Goal: Book appointment/travel/reservation

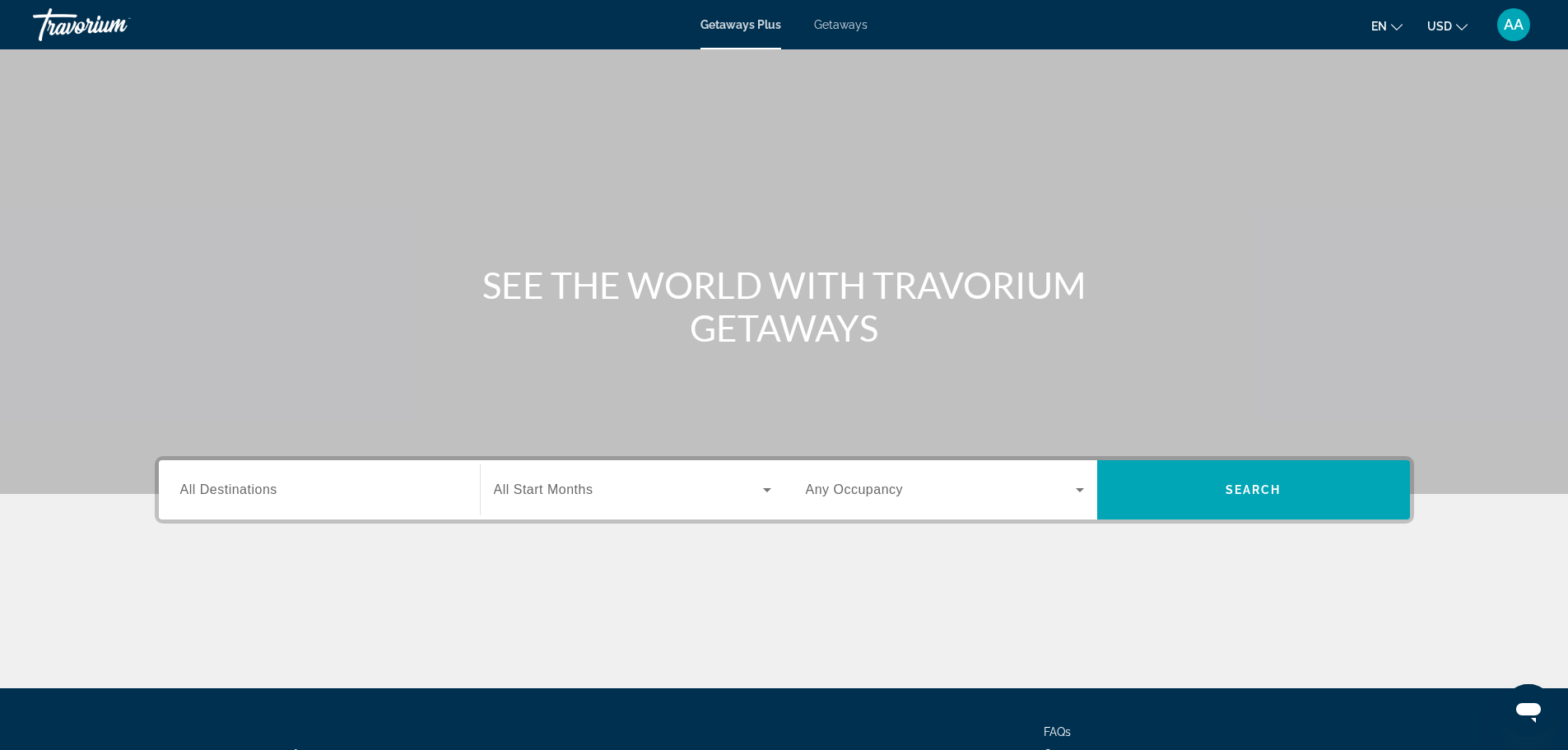
click at [299, 495] on input "Destination All Destinations" at bounding box center [320, 490] width 278 height 20
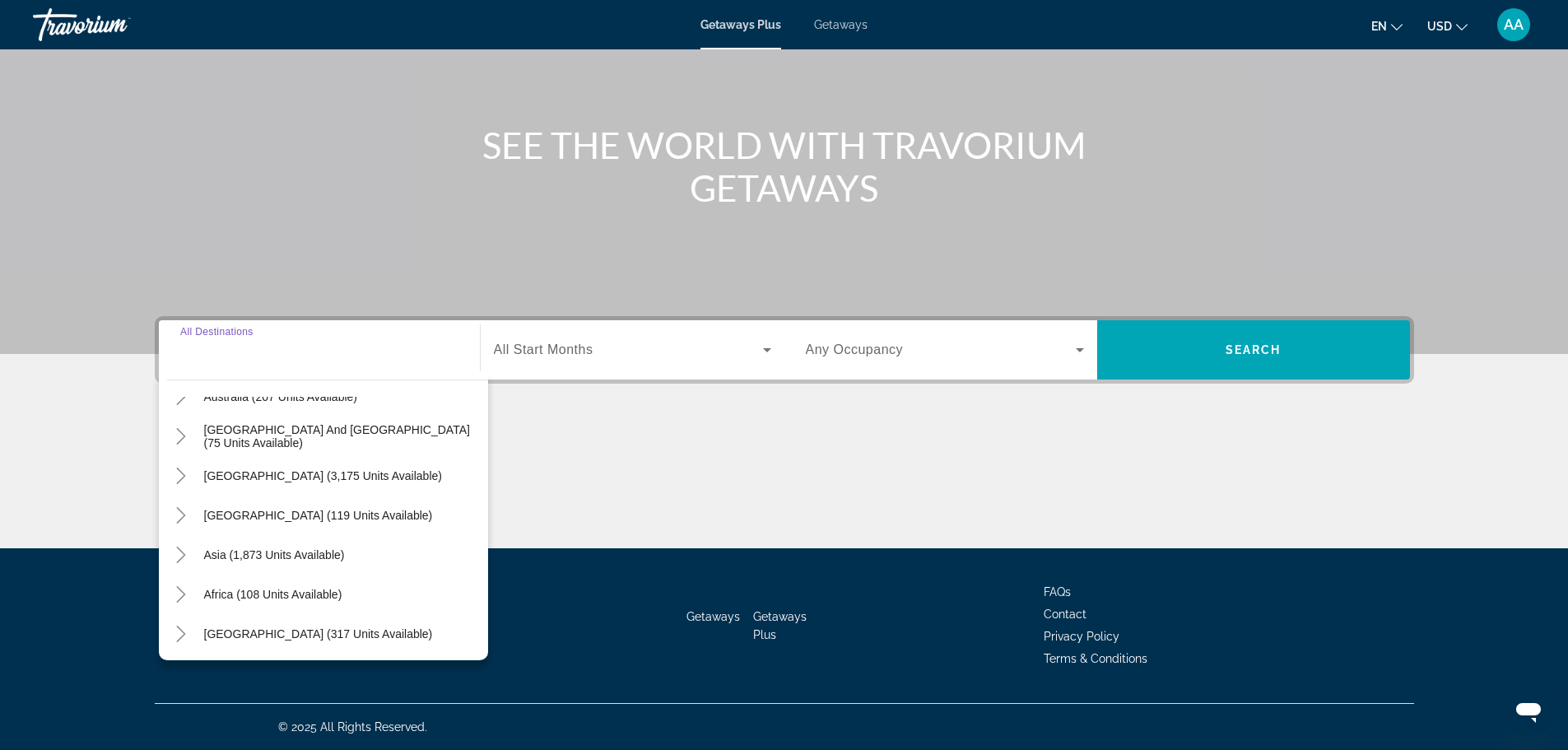
scroll to position [267, 0]
click at [183, 550] on icon "Toggle Asia (1,873 units available)" at bounding box center [181, 553] width 16 height 16
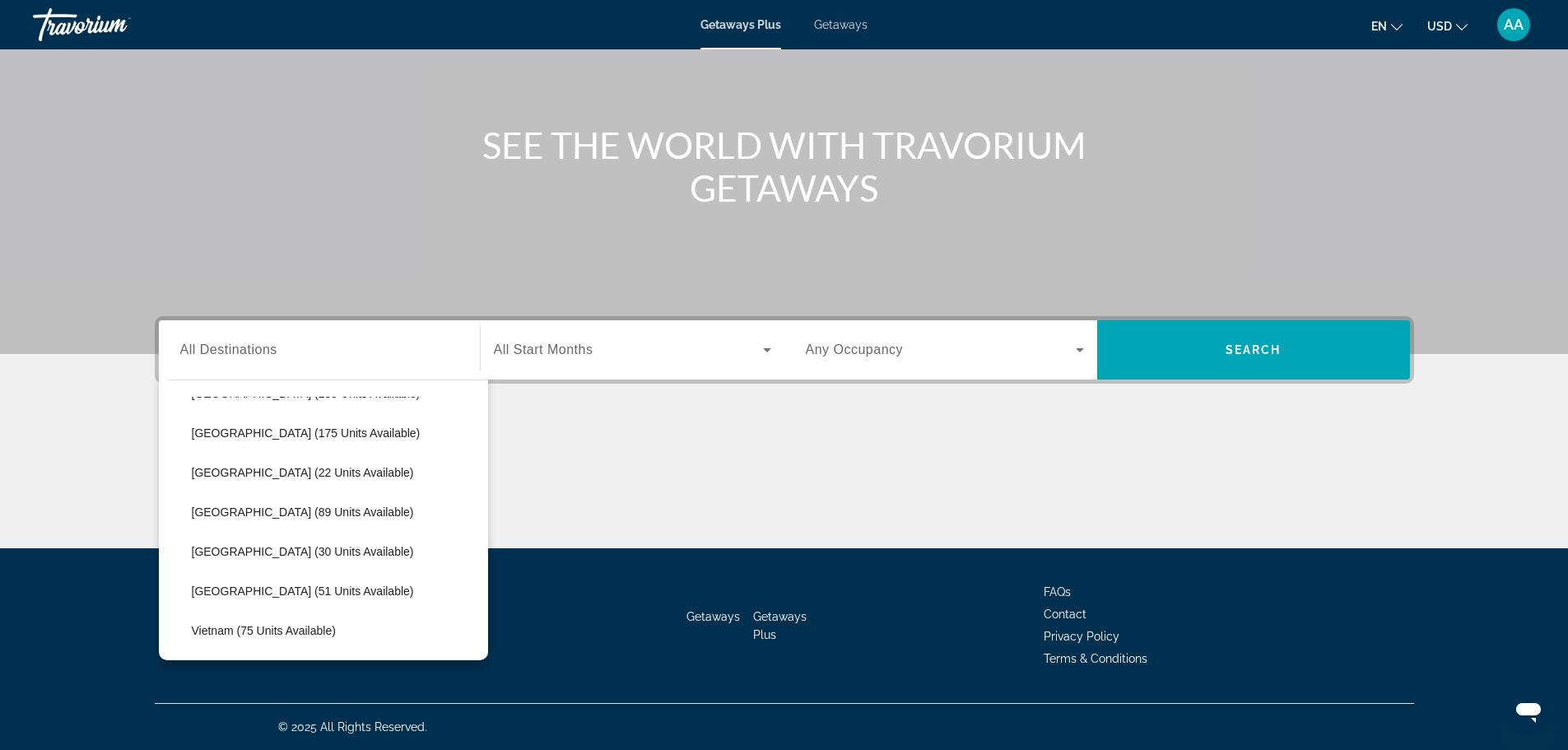
scroll to position [651, 0]
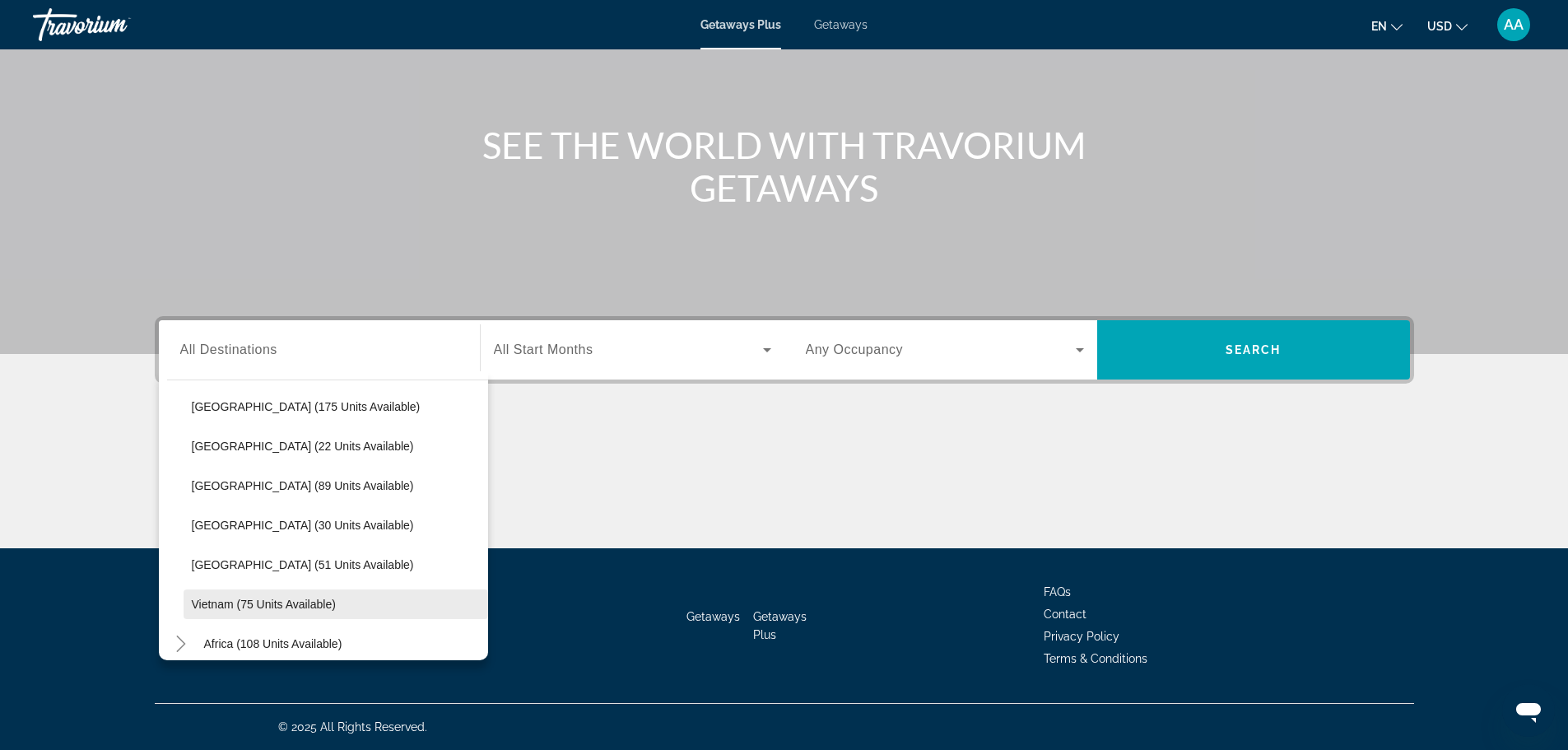
click at [298, 600] on span "Vietnam (75 units available)" at bounding box center [264, 605] width 144 height 14
type input "**********"
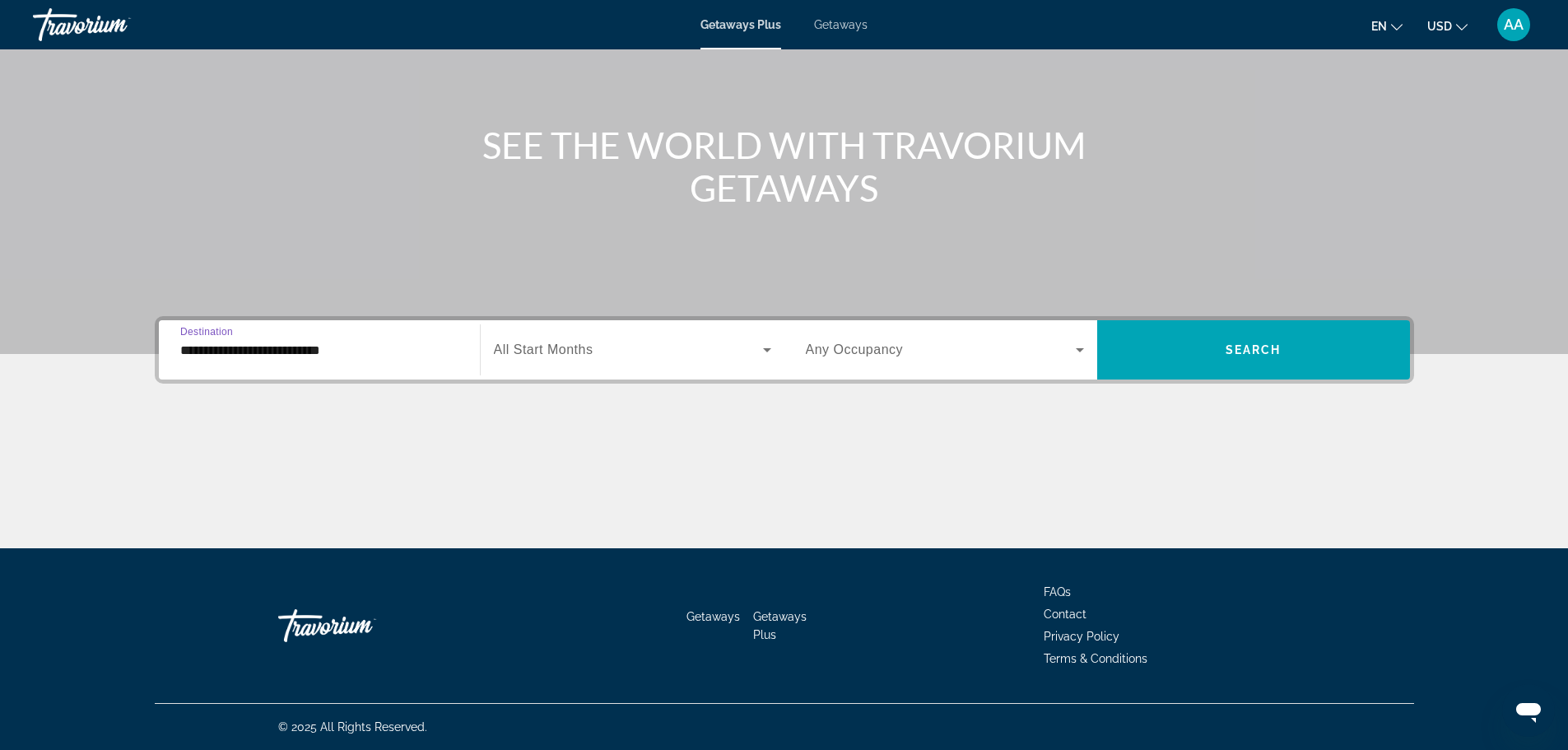
click at [626, 354] on span "Search widget" at bounding box center [628, 350] width 269 height 20
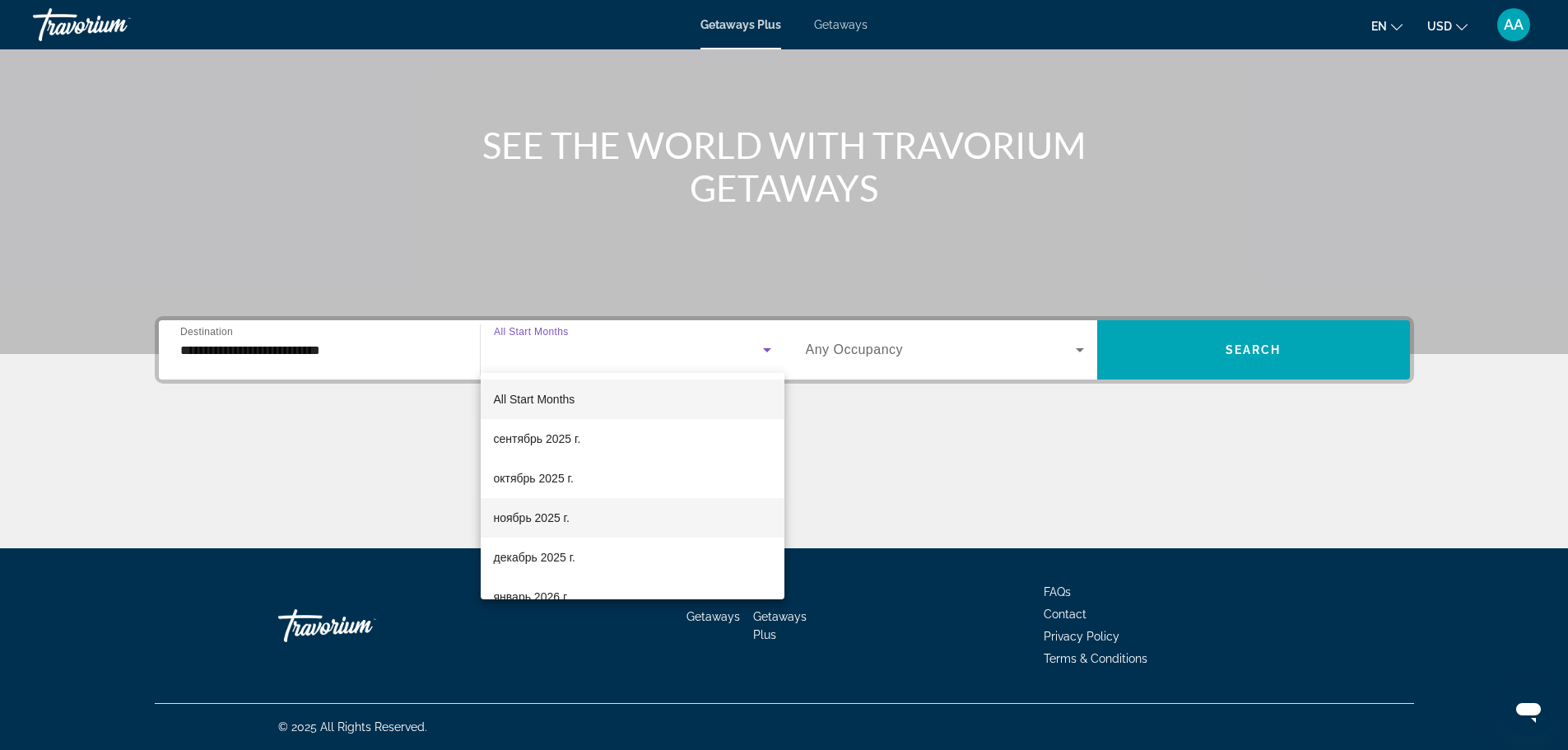
click at [530, 519] on span "ноябрь 2025 г." at bounding box center [531, 518] width 75 height 20
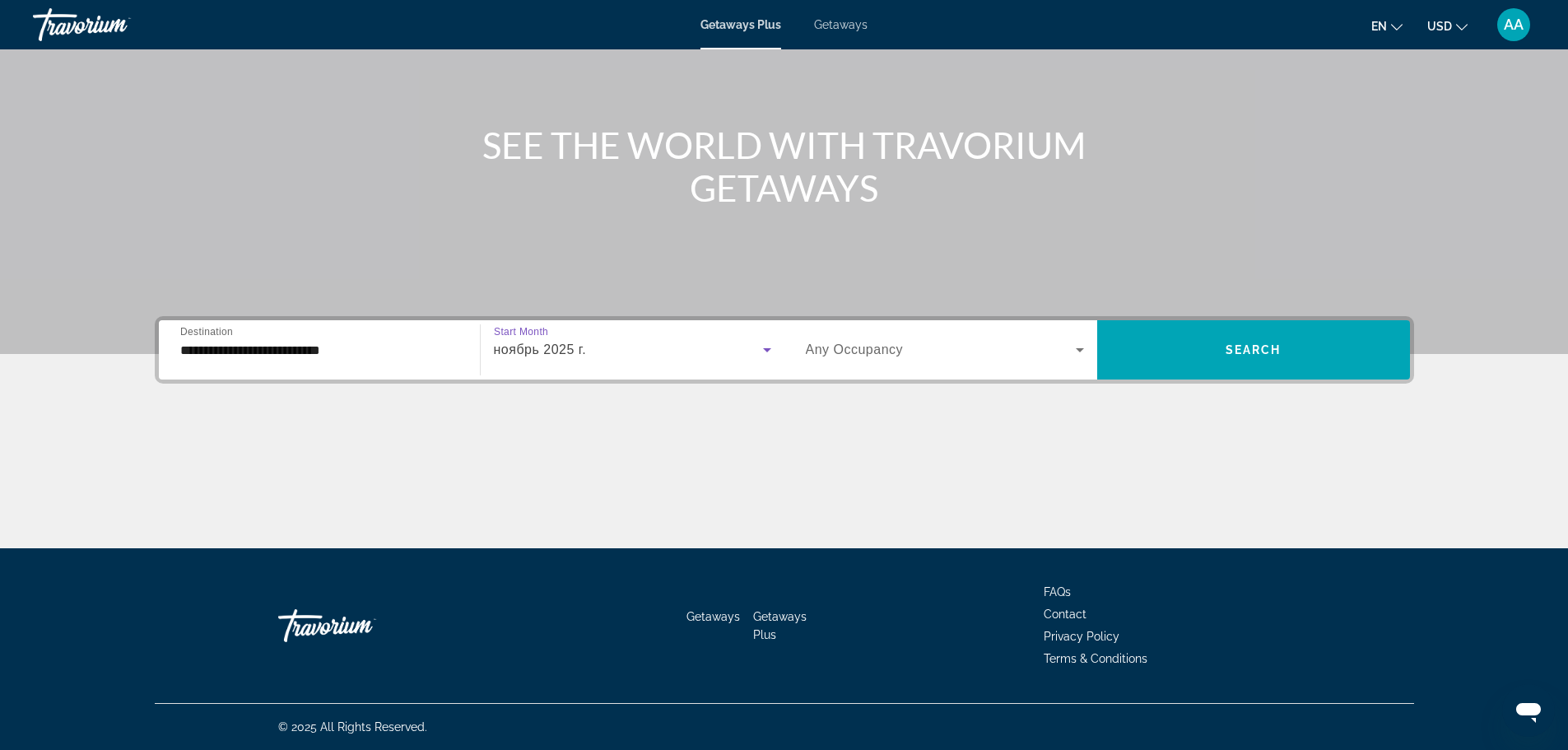
click at [942, 344] on span "Search widget" at bounding box center [940, 350] width 270 height 20
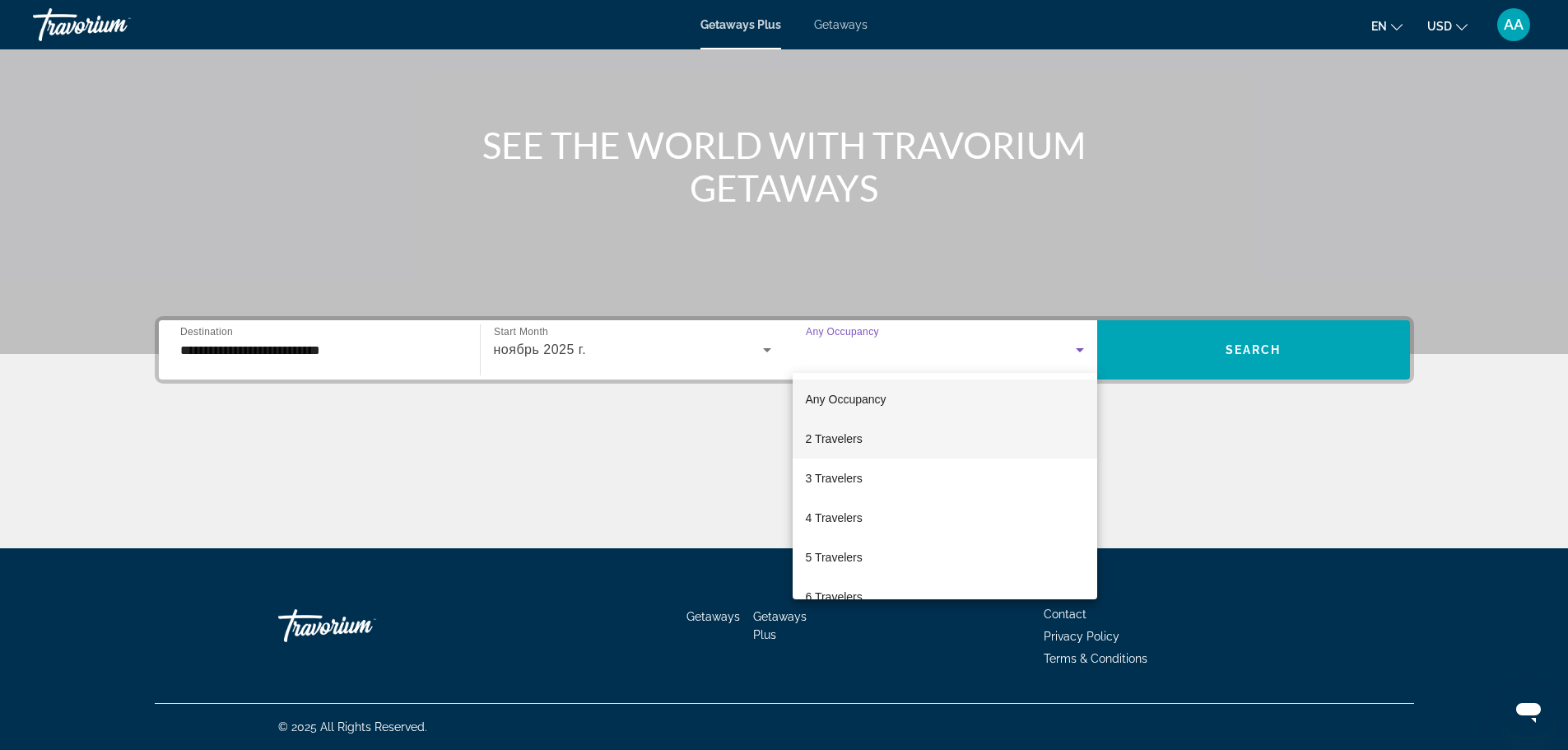
click at [889, 434] on mat-option "2 Travelers" at bounding box center [945, 439] width 304 height 40
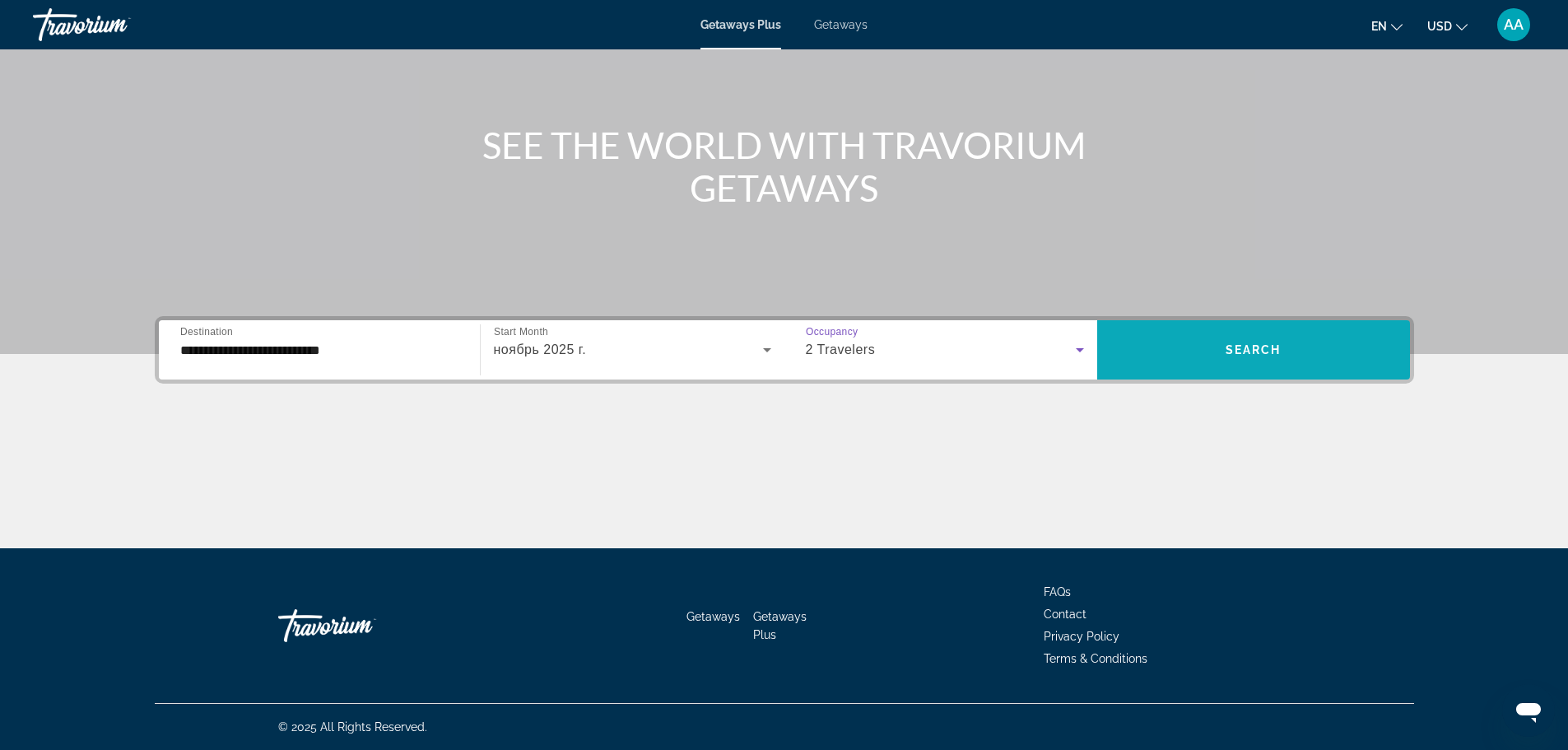
click at [1347, 333] on span "Search widget" at bounding box center [1253, 350] width 313 height 40
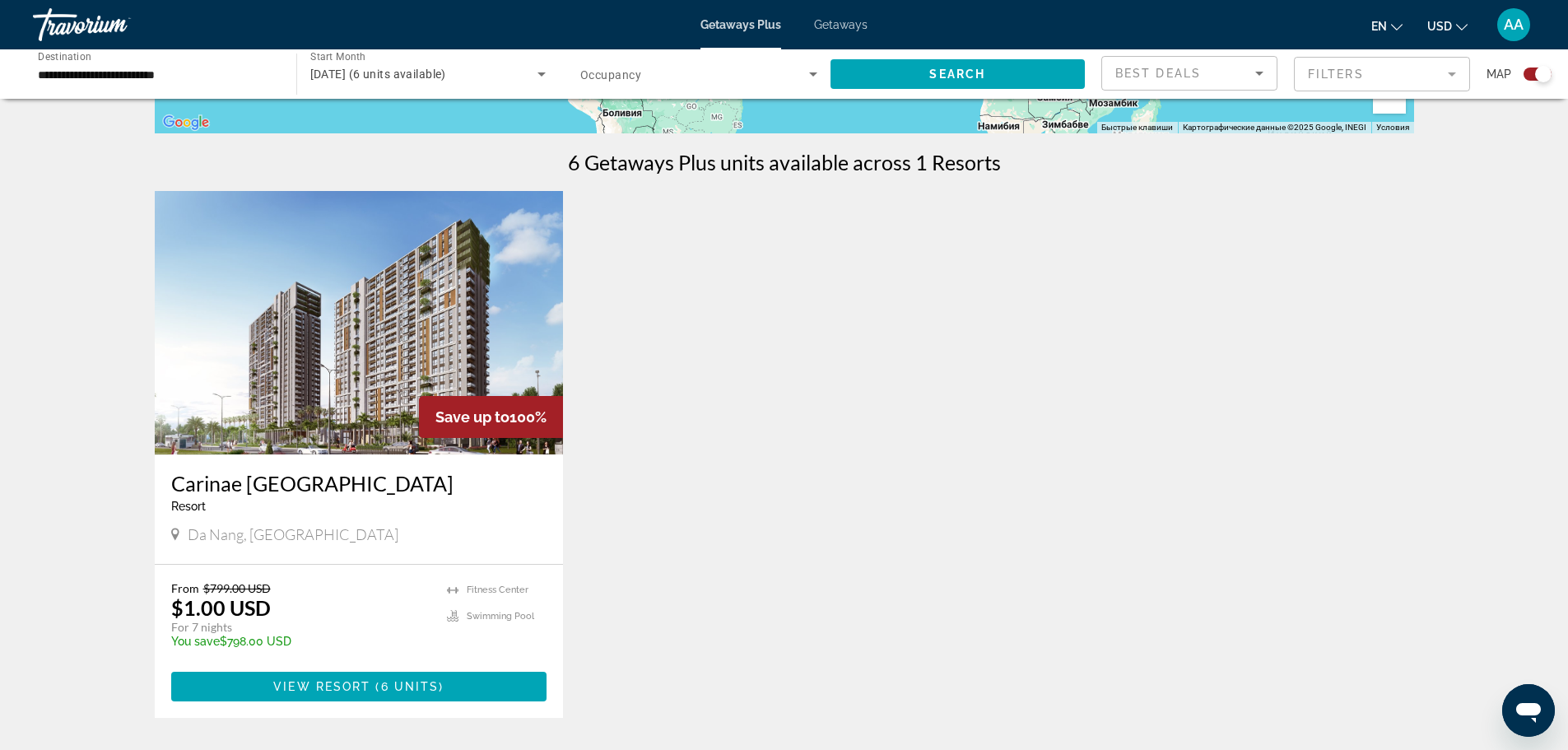
scroll to position [494, 0]
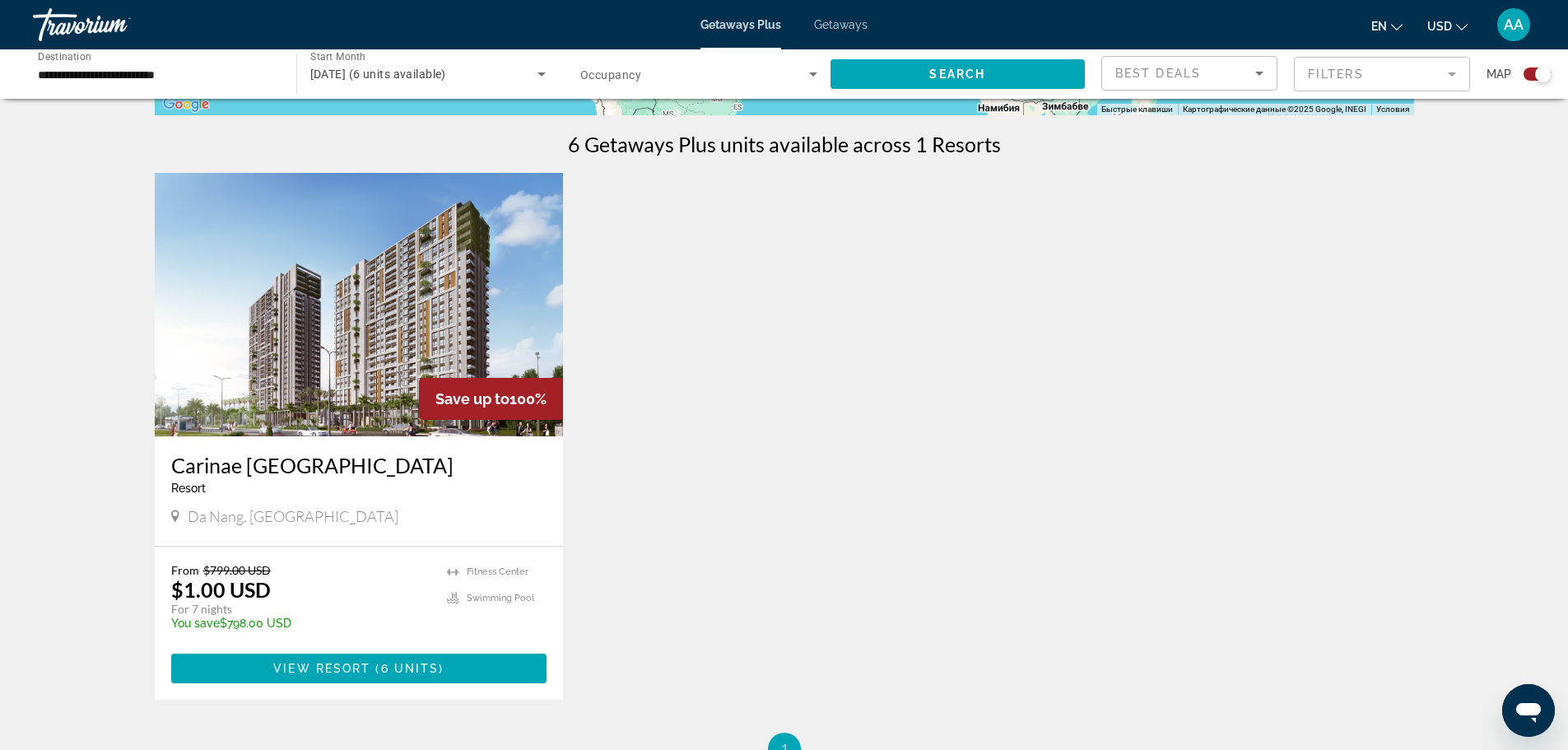
click at [264, 462] on h3 "Carinae [GEOGRAPHIC_DATA]" at bounding box center [360, 465] width 377 height 25
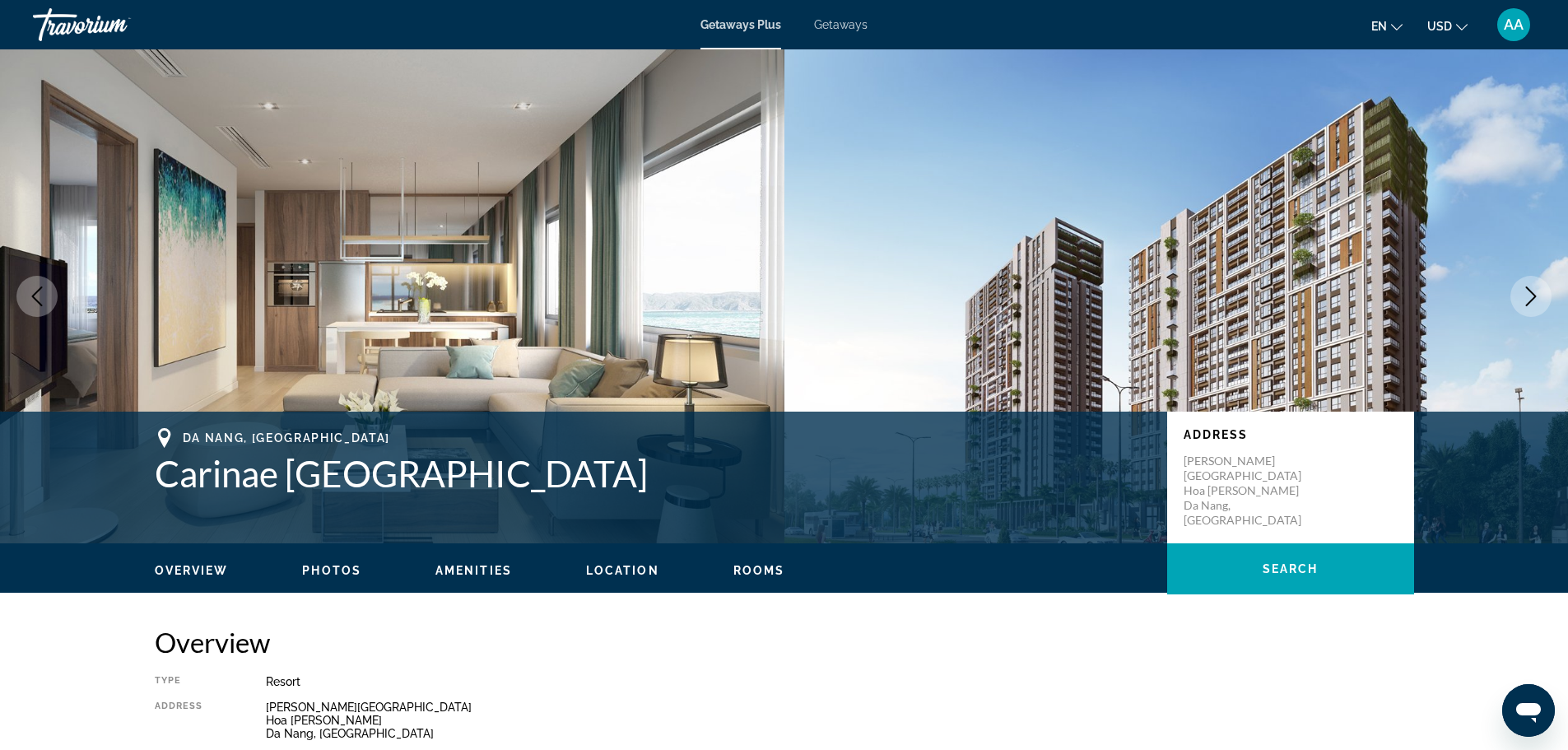
click at [1546, 299] on button "Next image" at bounding box center [1531, 296] width 42 height 42
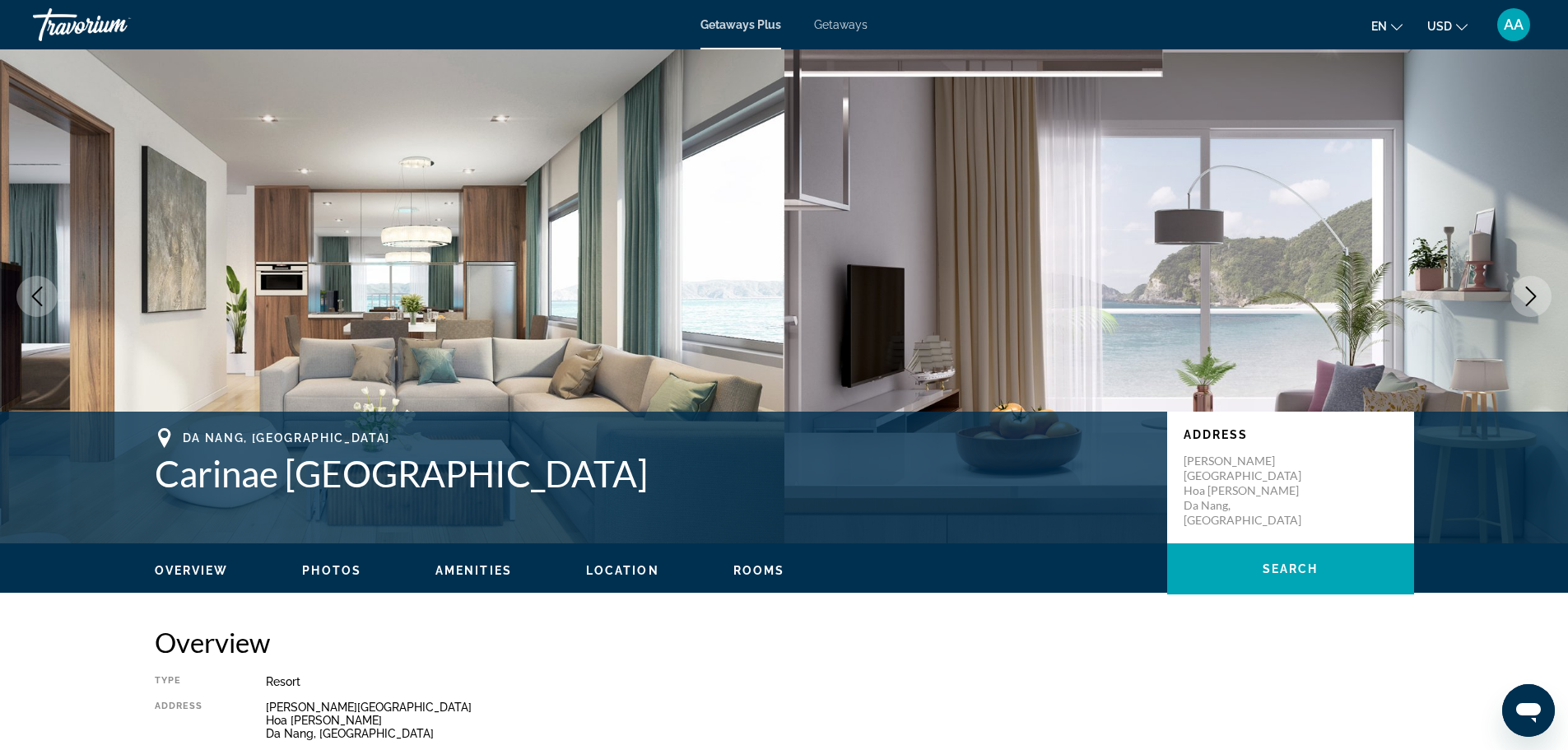
click at [1546, 299] on button "Next image" at bounding box center [1531, 296] width 42 height 42
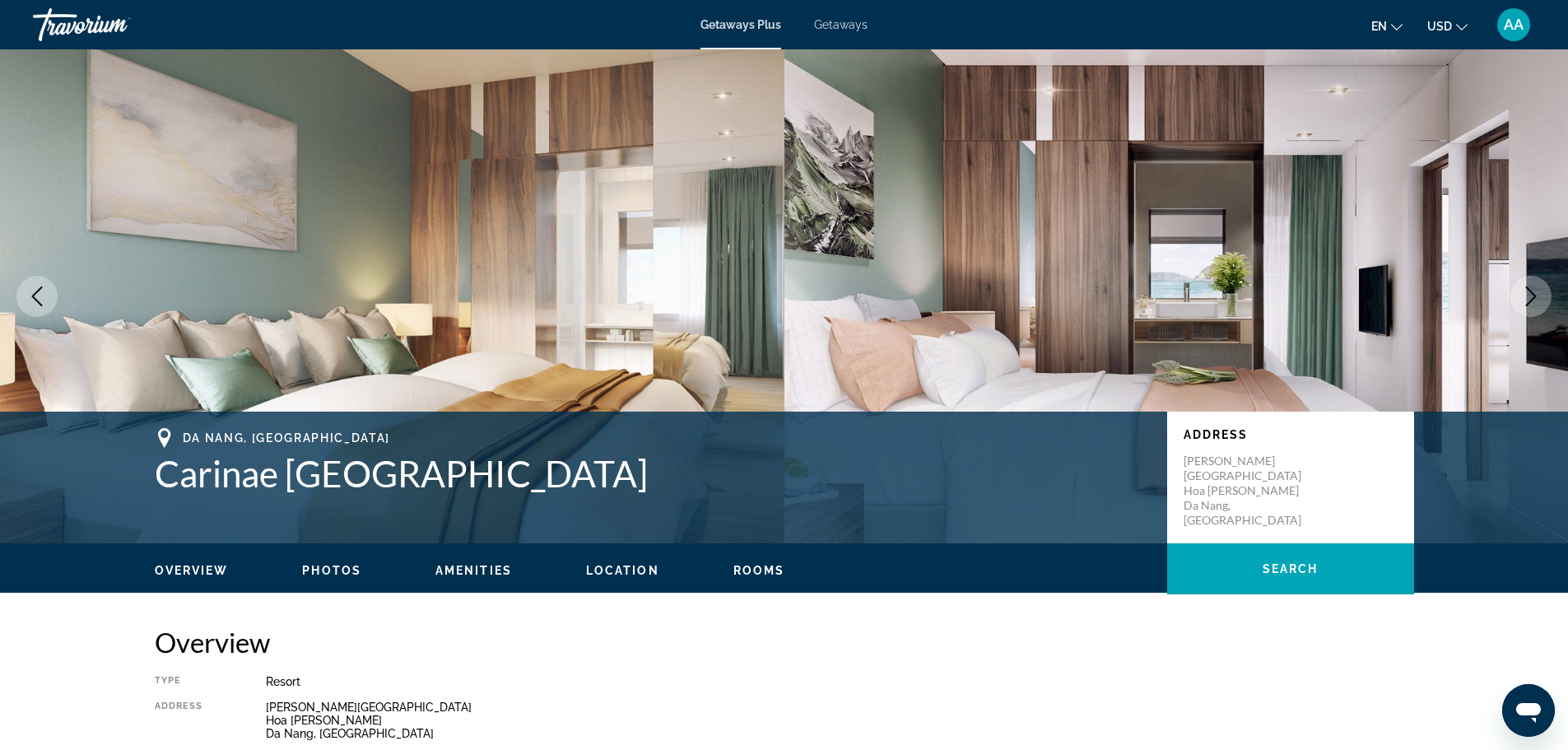
click at [1546, 299] on button "Next image" at bounding box center [1531, 296] width 42 height 42
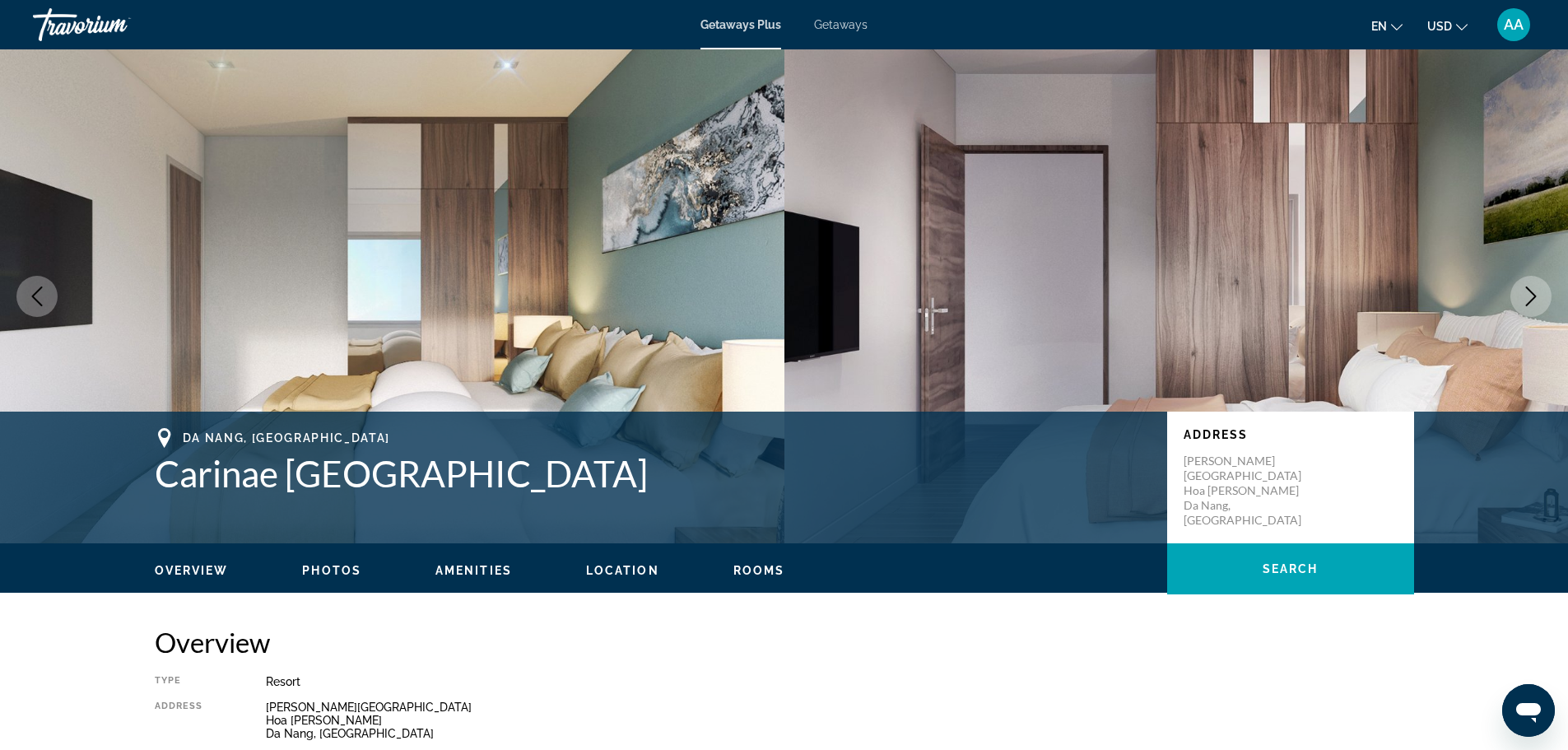
click at [1546, 299] on button "Next image" at bounding box center [1531, 296] width 42 height 42
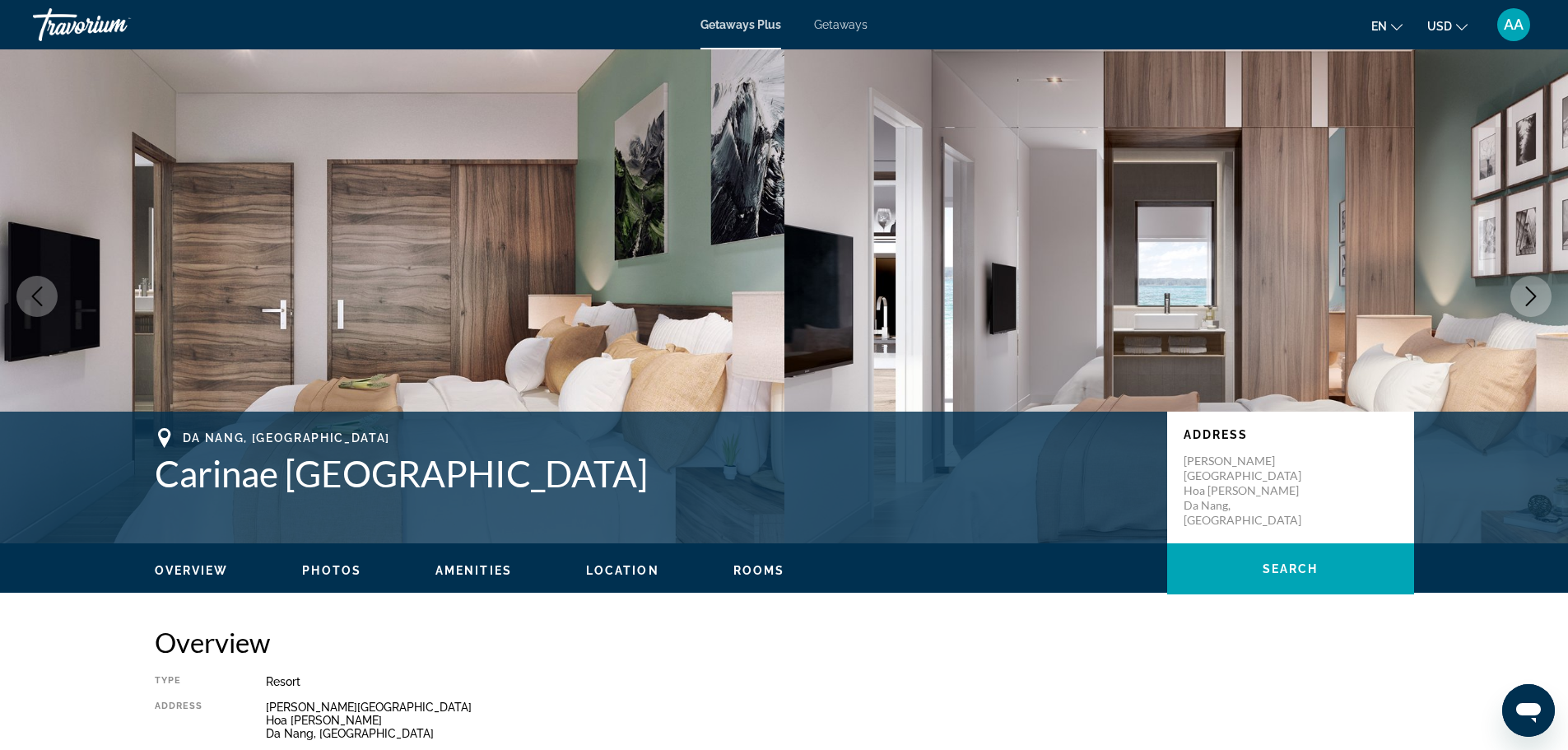
click at [1546, 299] on button "Next image" at bounding box center [1531, 296] width 42 height 42
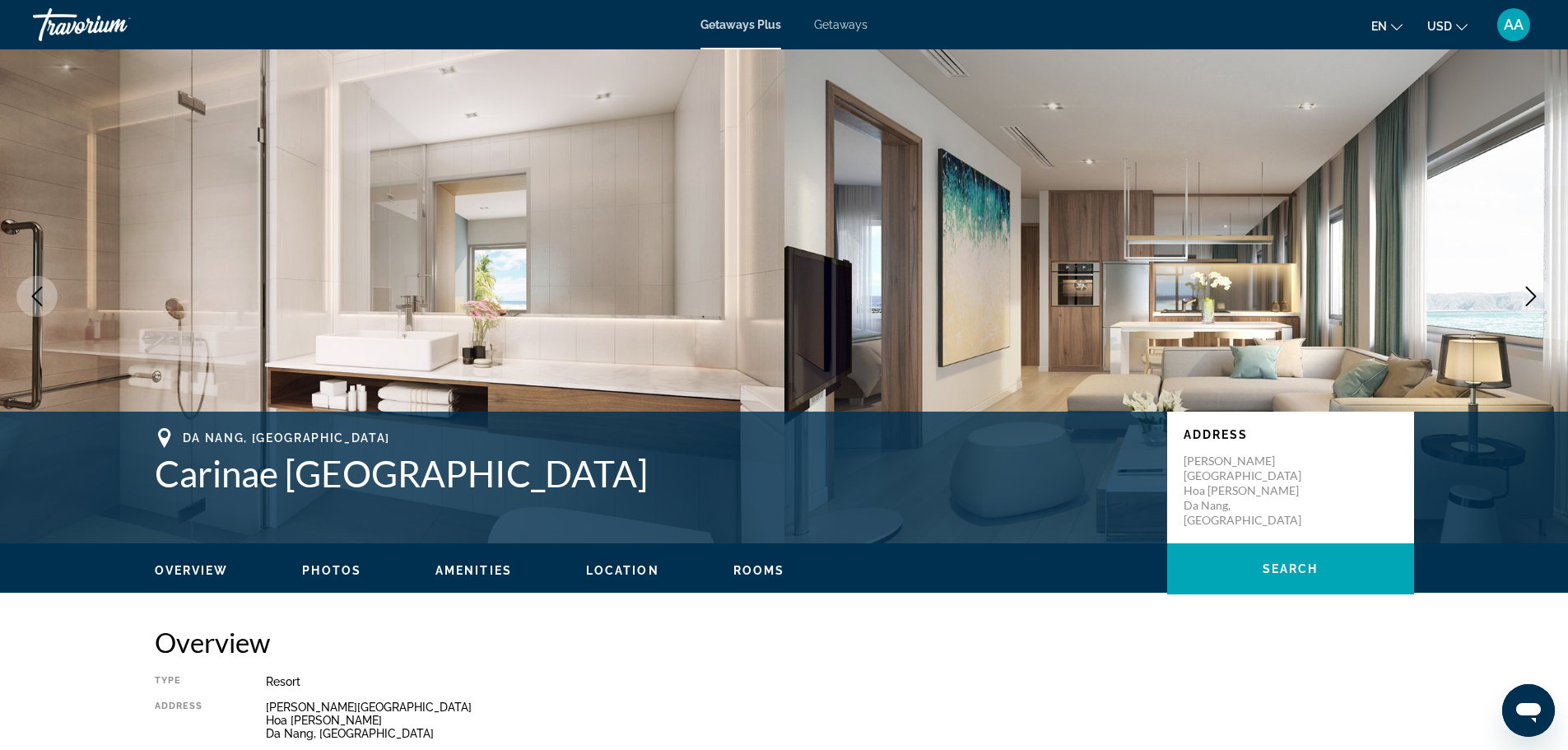
click at [1546, 299] on button "Next image" at bounding box center [1531, 296] width 42 height 42
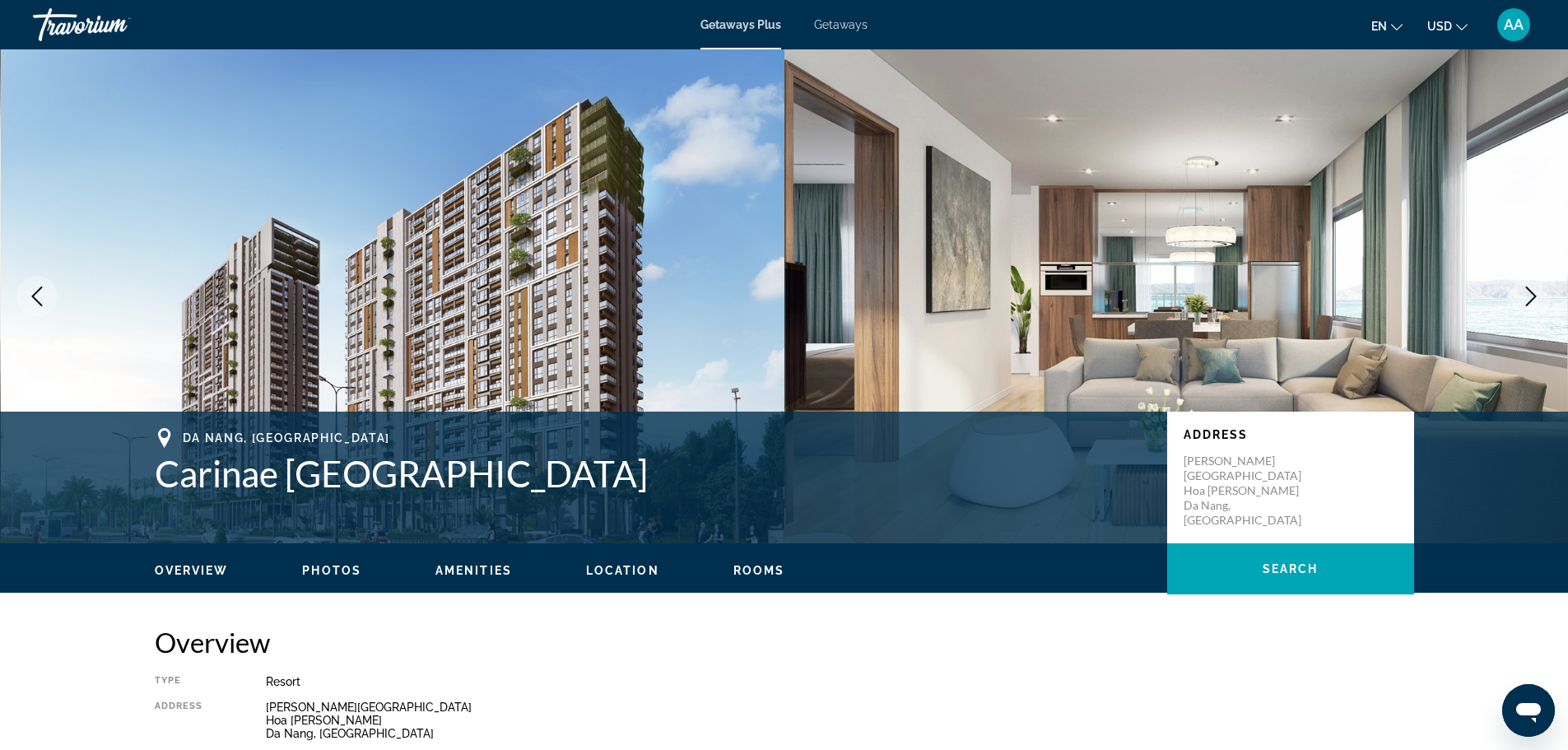
click at [1546, 299] on button "Next image" at bounding box center [1531, 296] width 42 height 42
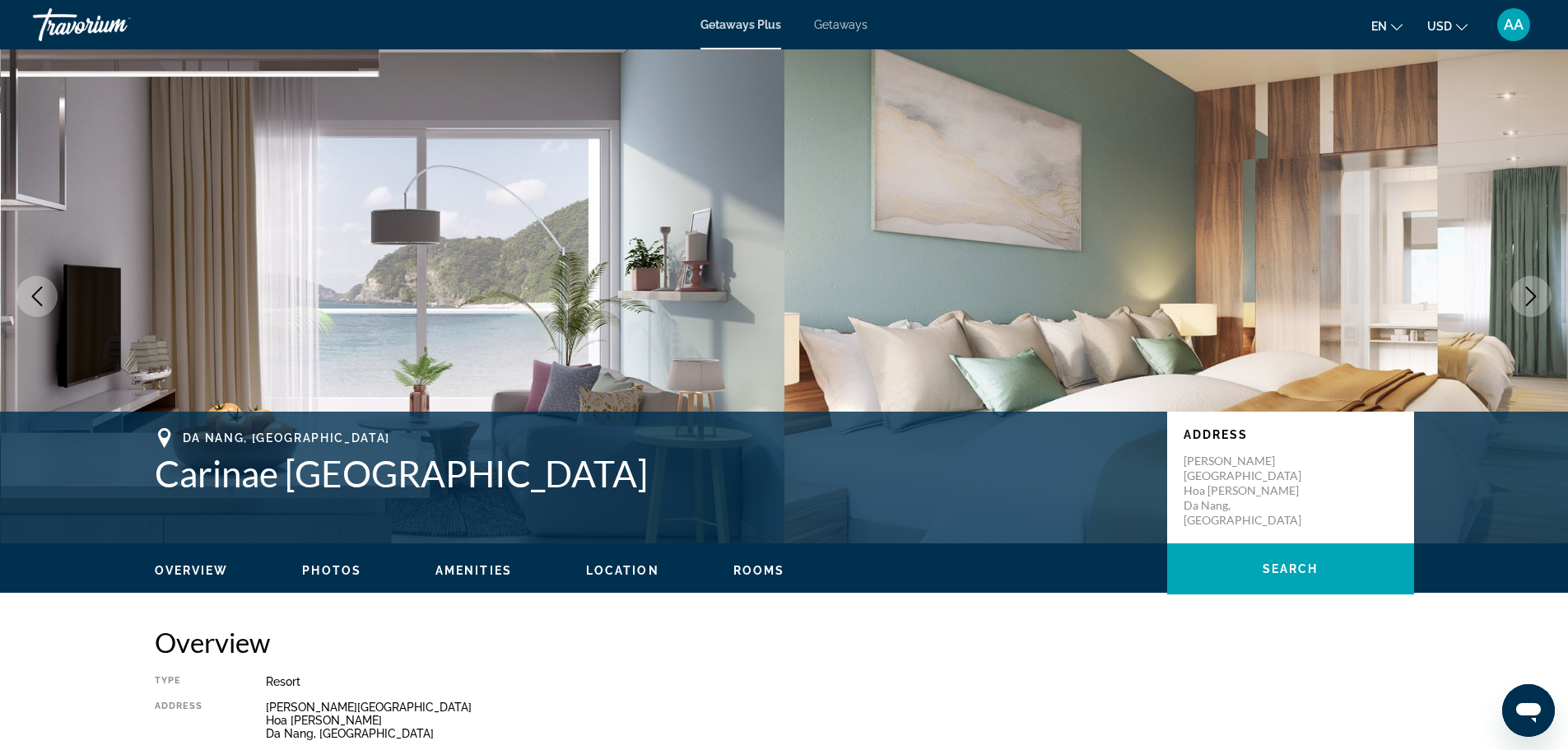
click at [1546, 299] on button "Next image" at bounding box center [1531, 296] width 42 height 42
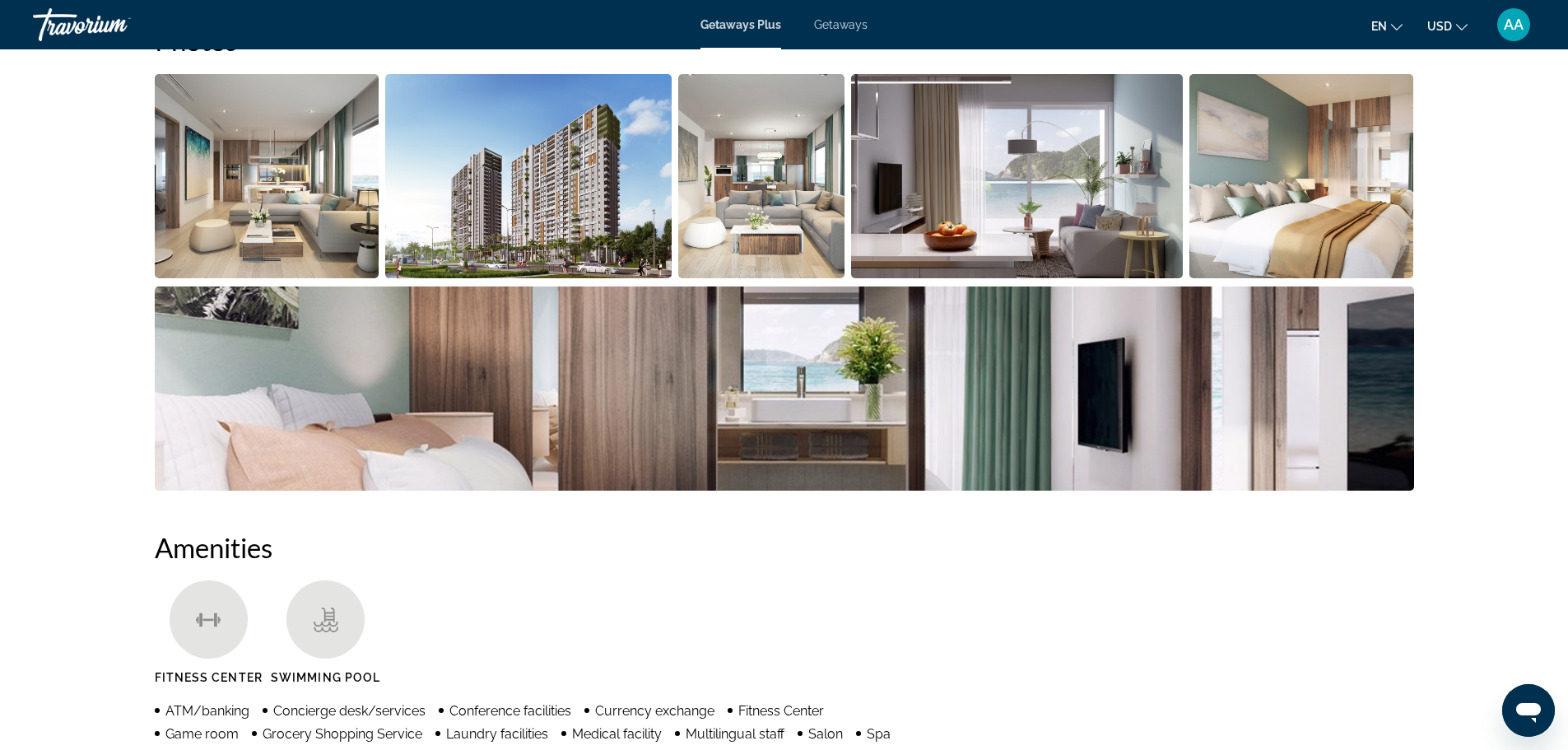
scroll to position [824, 0]
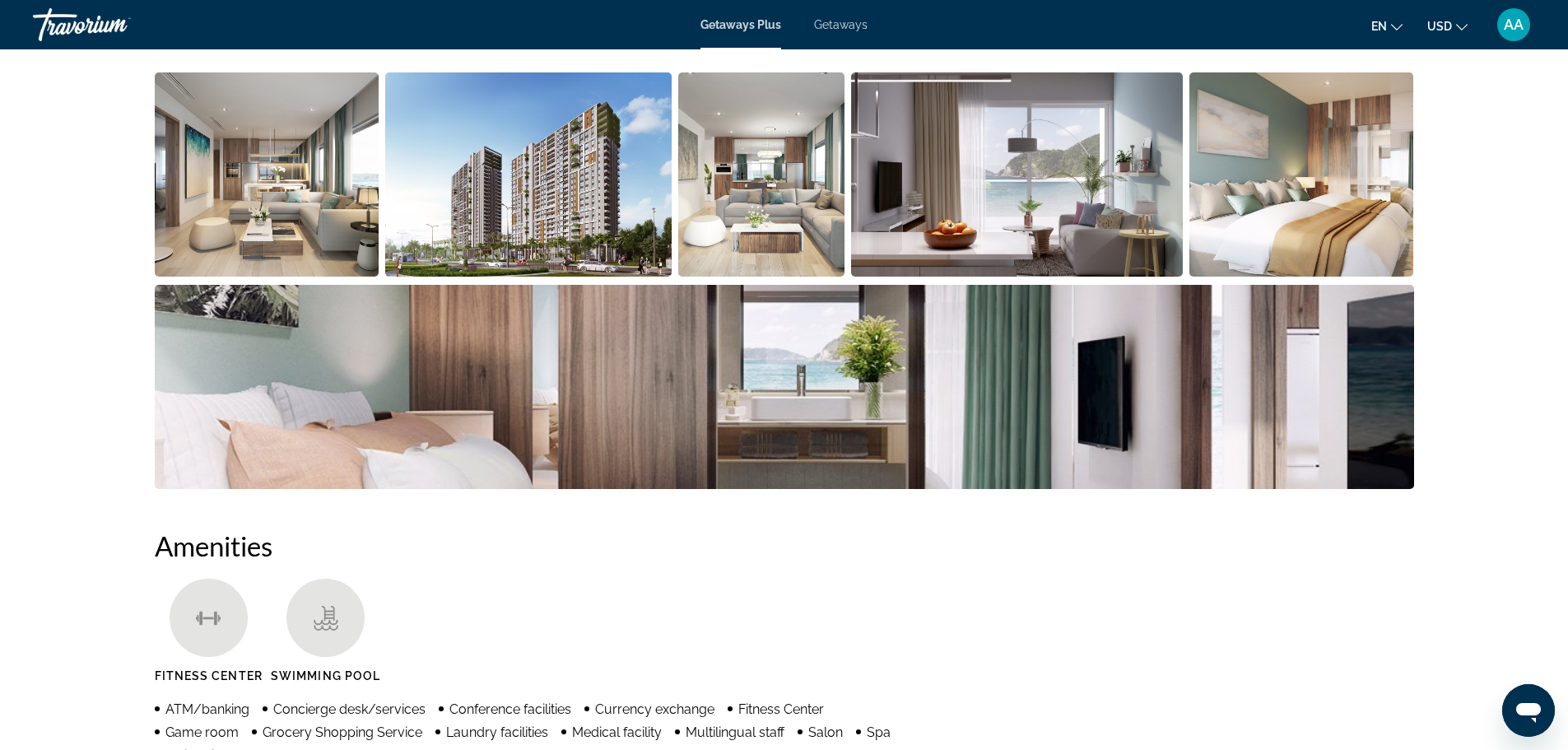
click at [263, 181] on img "Open full-screen image slider" at bounding box center [266, 174] width 225 height 204
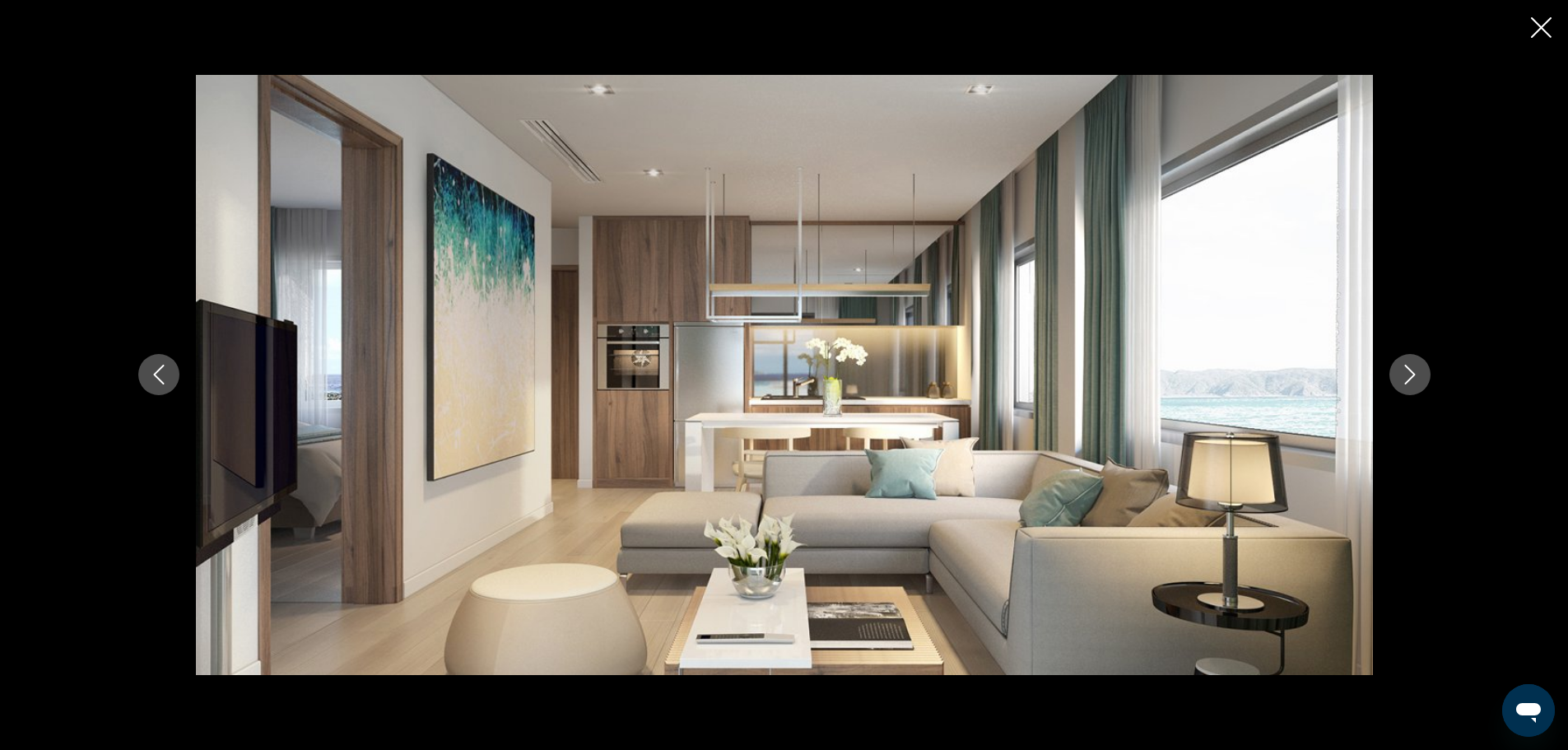
click at [1397, 376] on button "Next image" at bounding box center [1410, 374] width 42 height 42
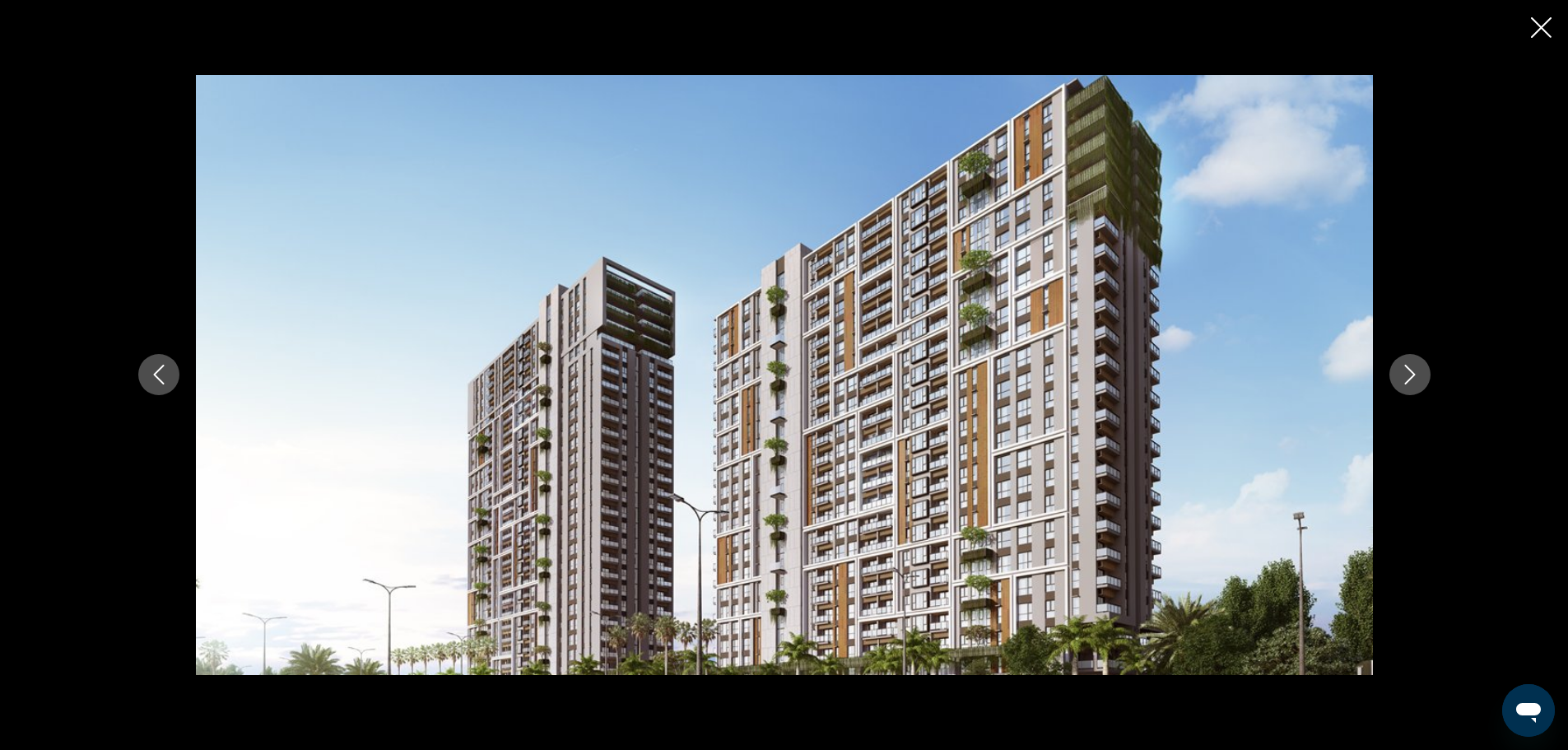
click at [1397, 376] on button "Next image" at bounding box center [1410, 374] width 42 height 42
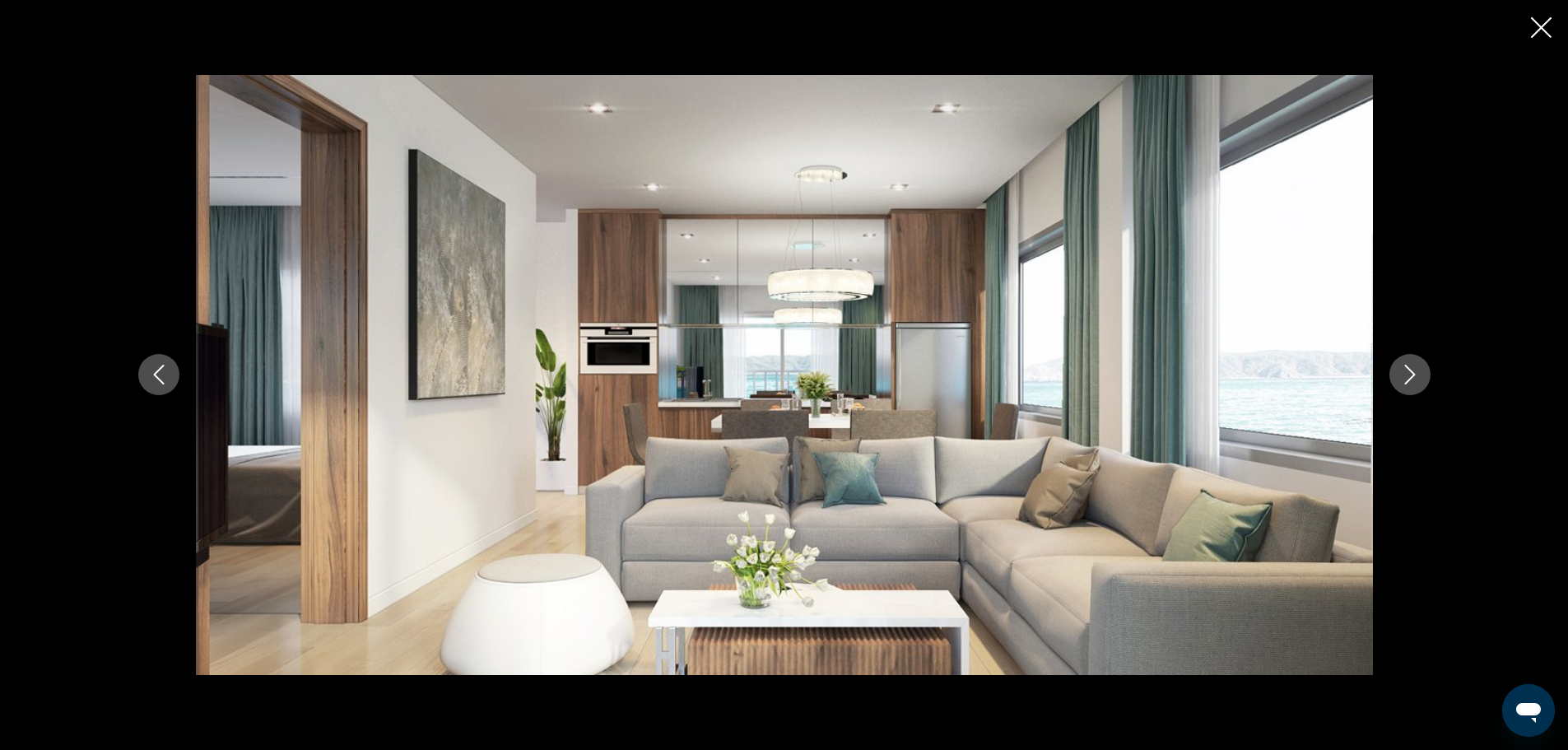
click at [1397, 376] on button "Next image" at bounding box center [1410, 374] width 42 height 42
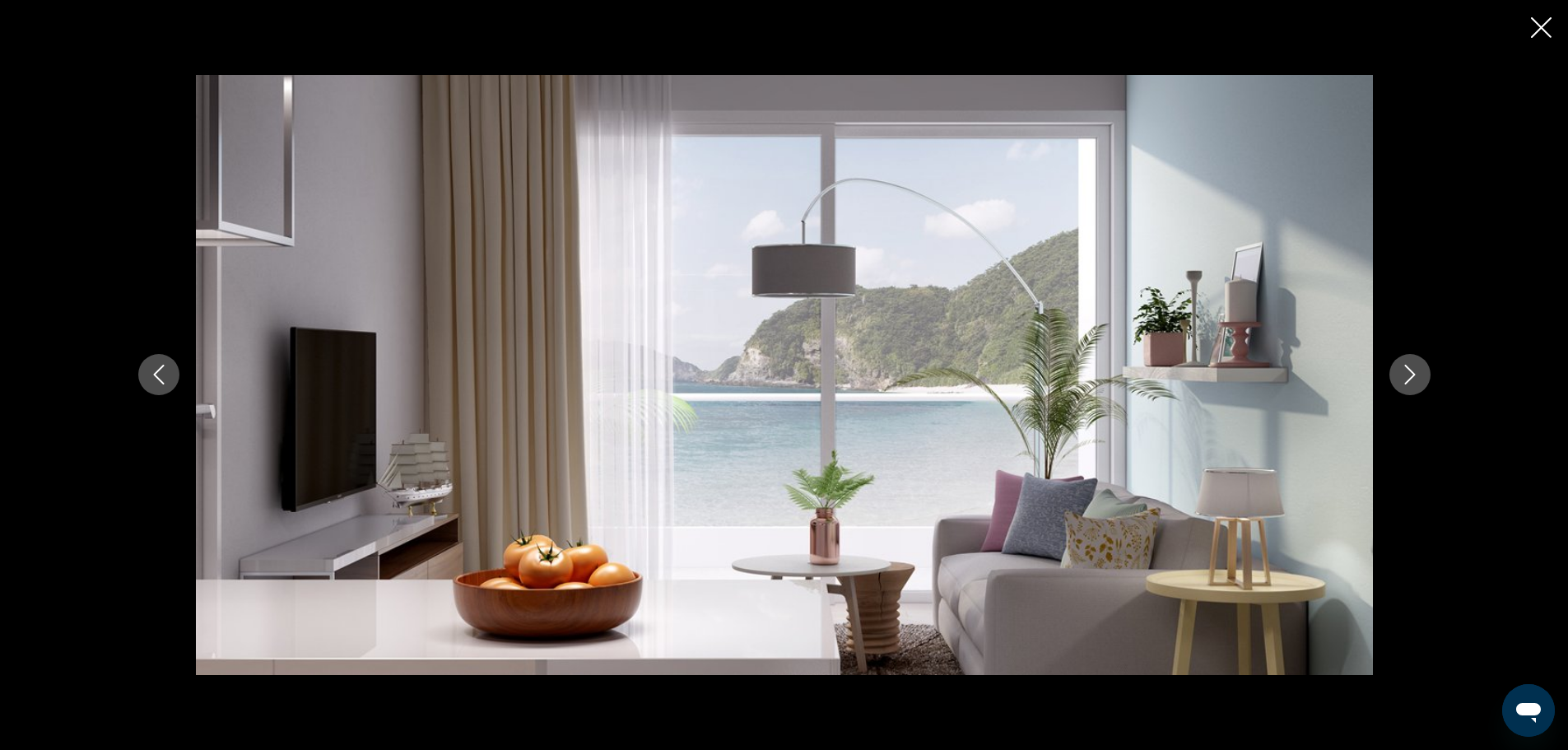
click at [1397, 376] on button "Next image" at bounding box center [1410, 374] width 42 height 42
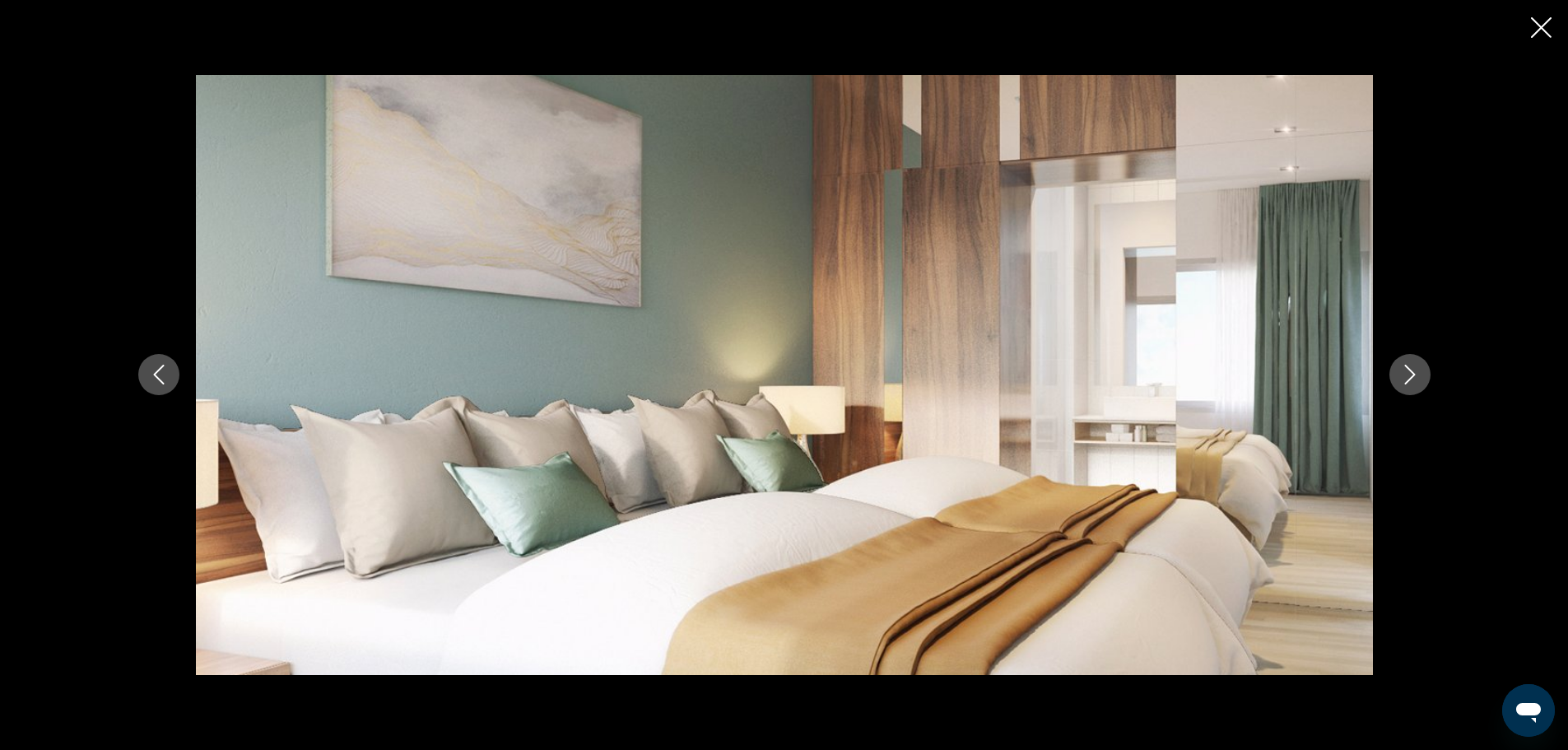
click at [1397, 376] on button "Next image" at bounding box center [1410, 374] width 42 height 42
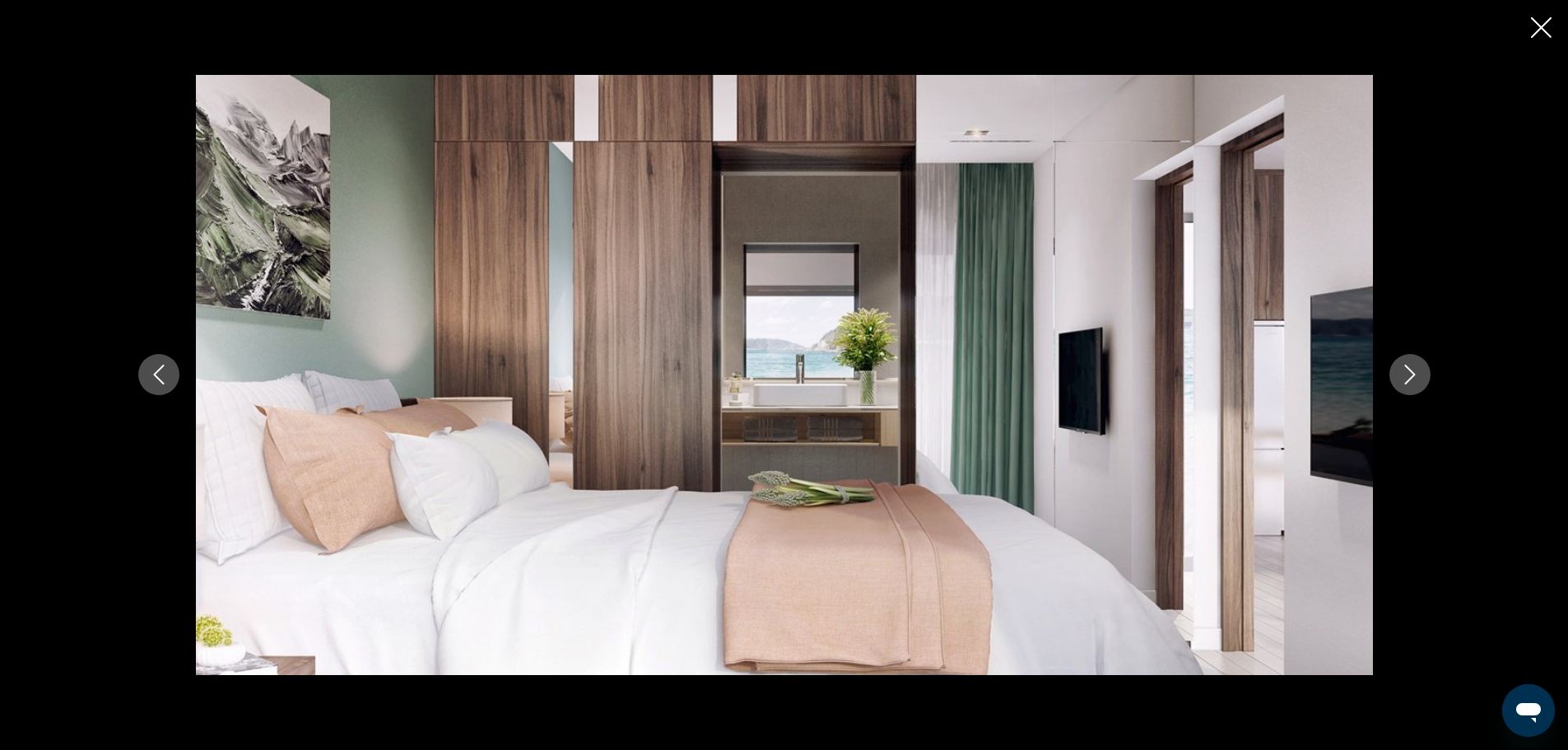
click at [1397, 376] on button "Next image" at bounding box center [1410, 374] width 42 height 42
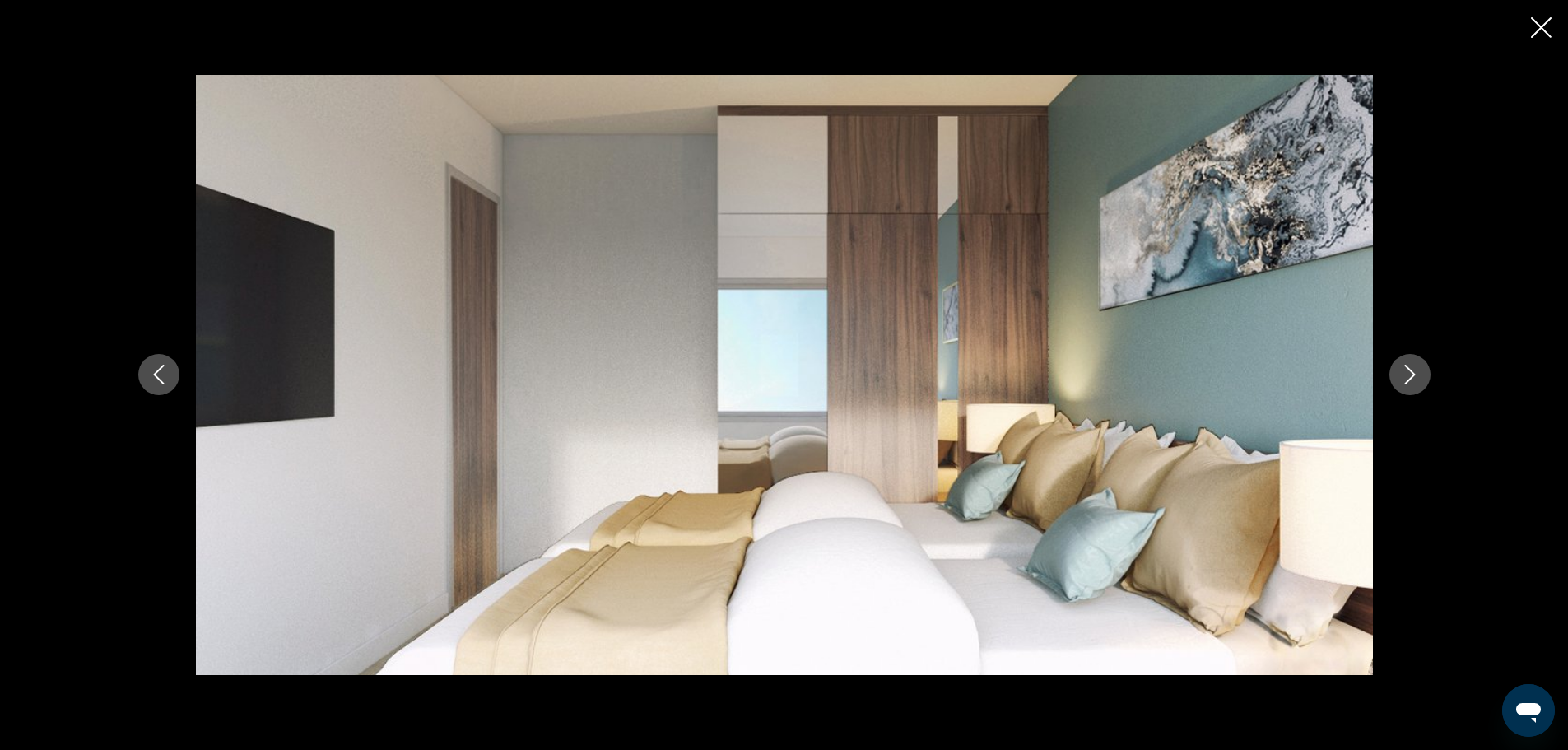
click at [1420, 385] on button "Next image" at bounding box center [1410, 374] width 42 height 42
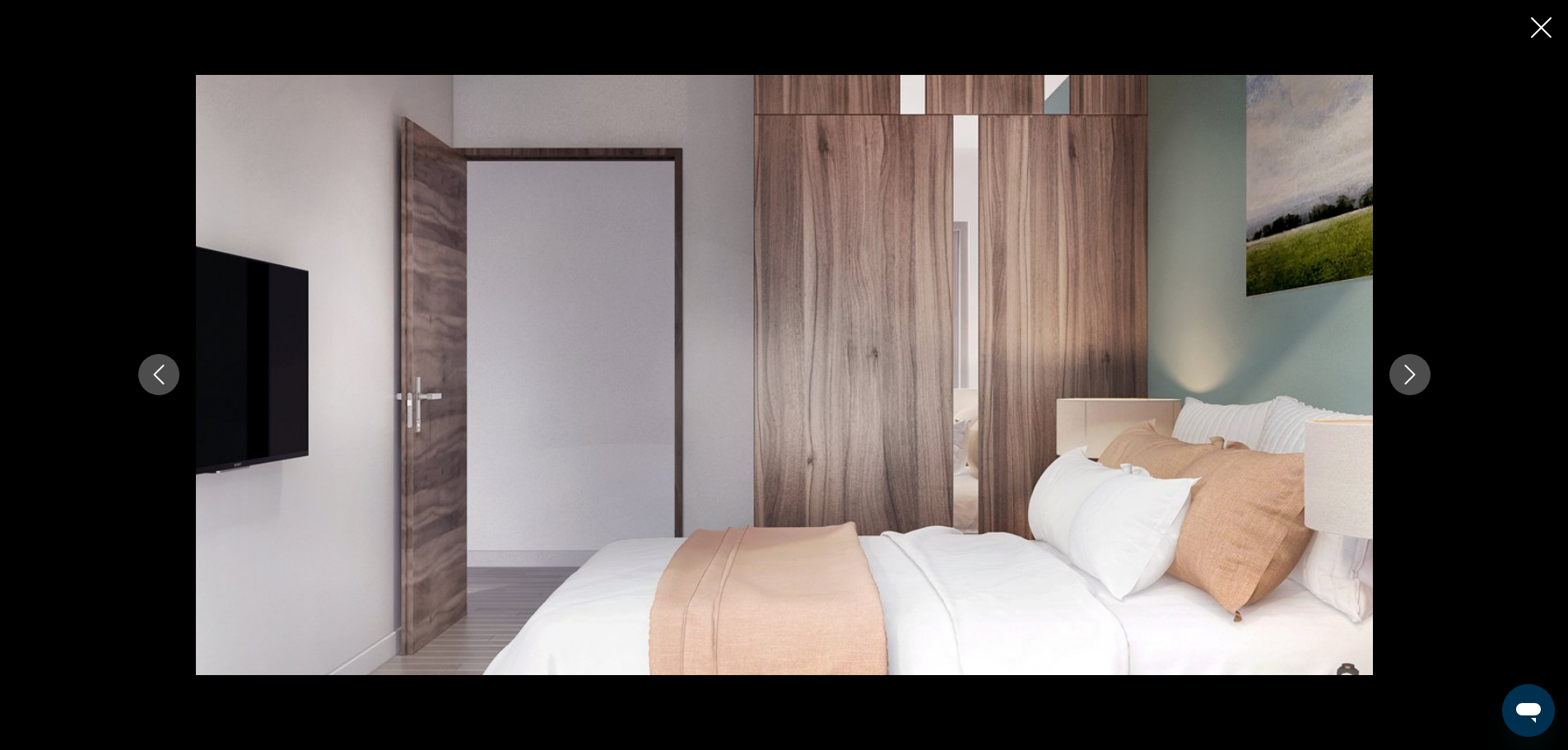
click at [1420, 385] on button "Next image" at bounding box center [1410, 374] width 42 height 42
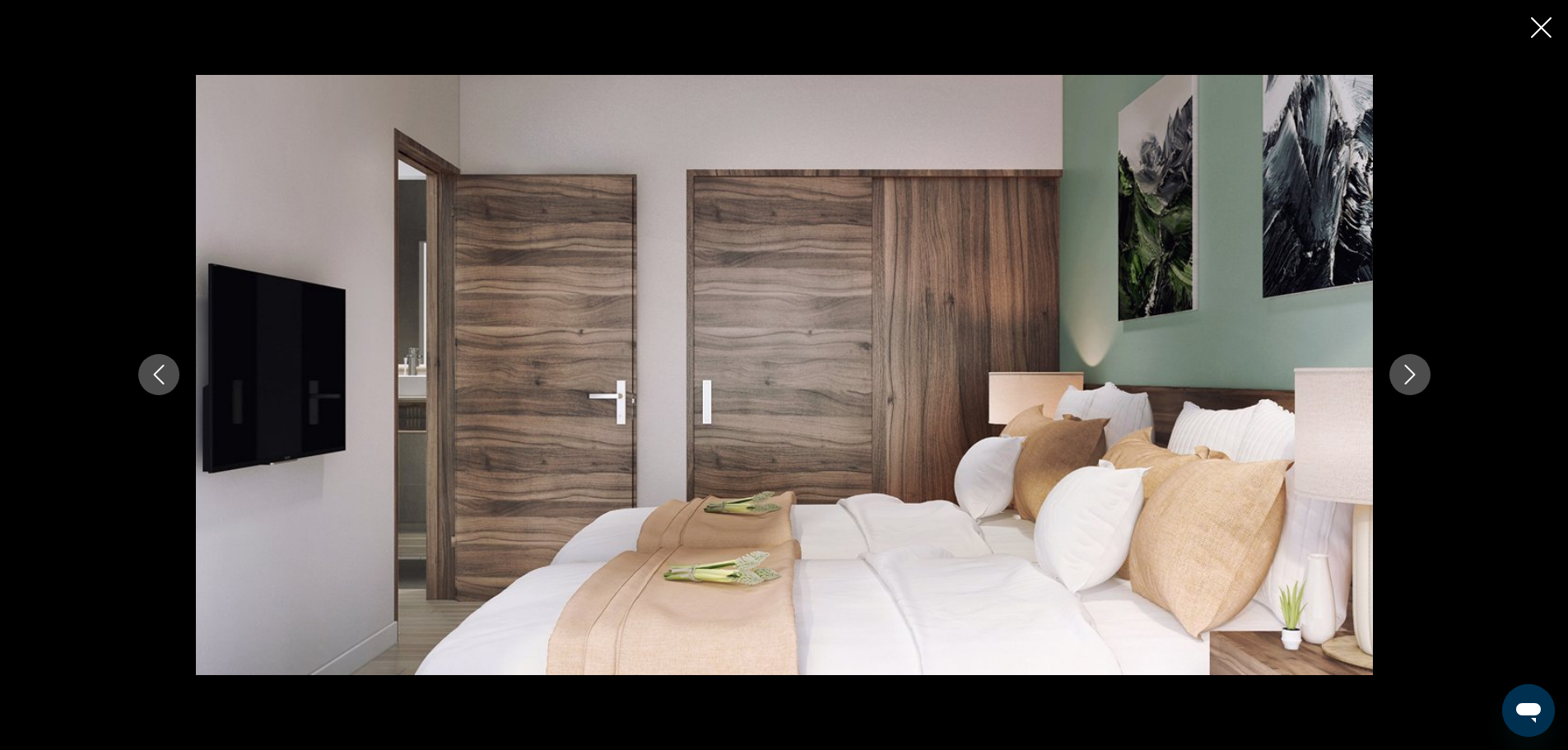
click at [1420, 385] on button "Next image" at bounding box center [1410, 374] width 42 height 42
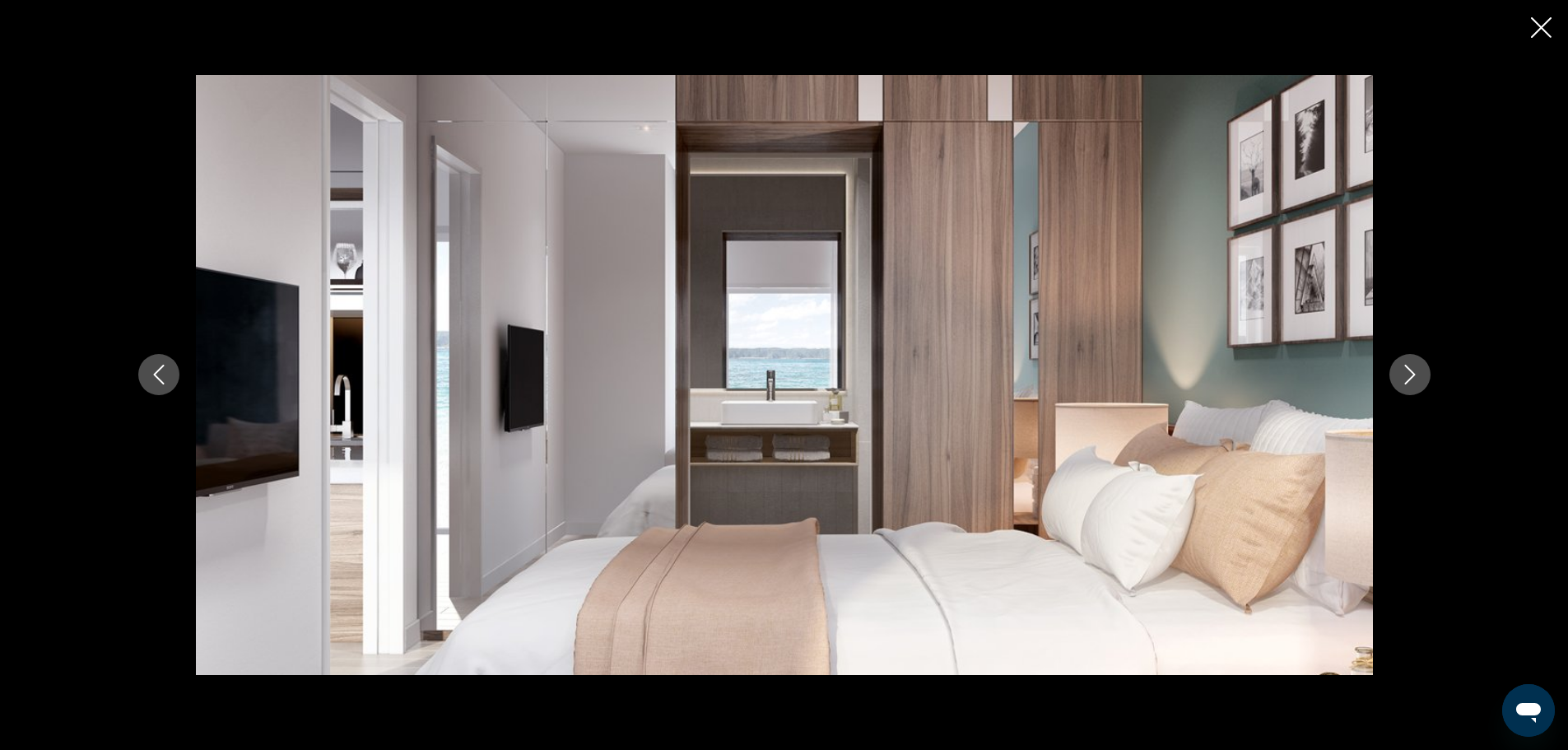
click at [1420, 385] on button "Next image" at bounding box center [1410, 374] width 42 height 42
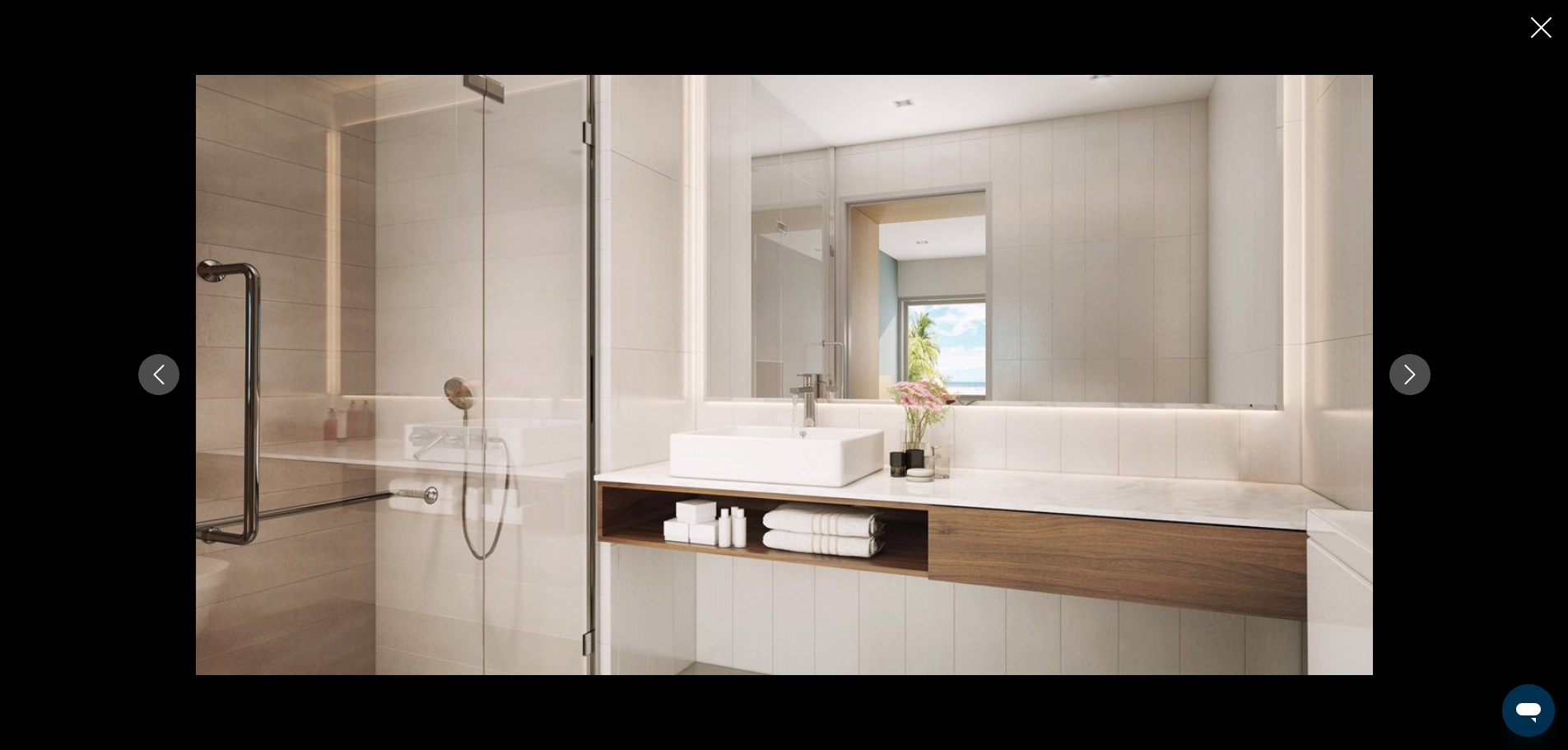
click at [1420, 385] on button "Next image" at bounding box center [1410, 374] width 42 height 42
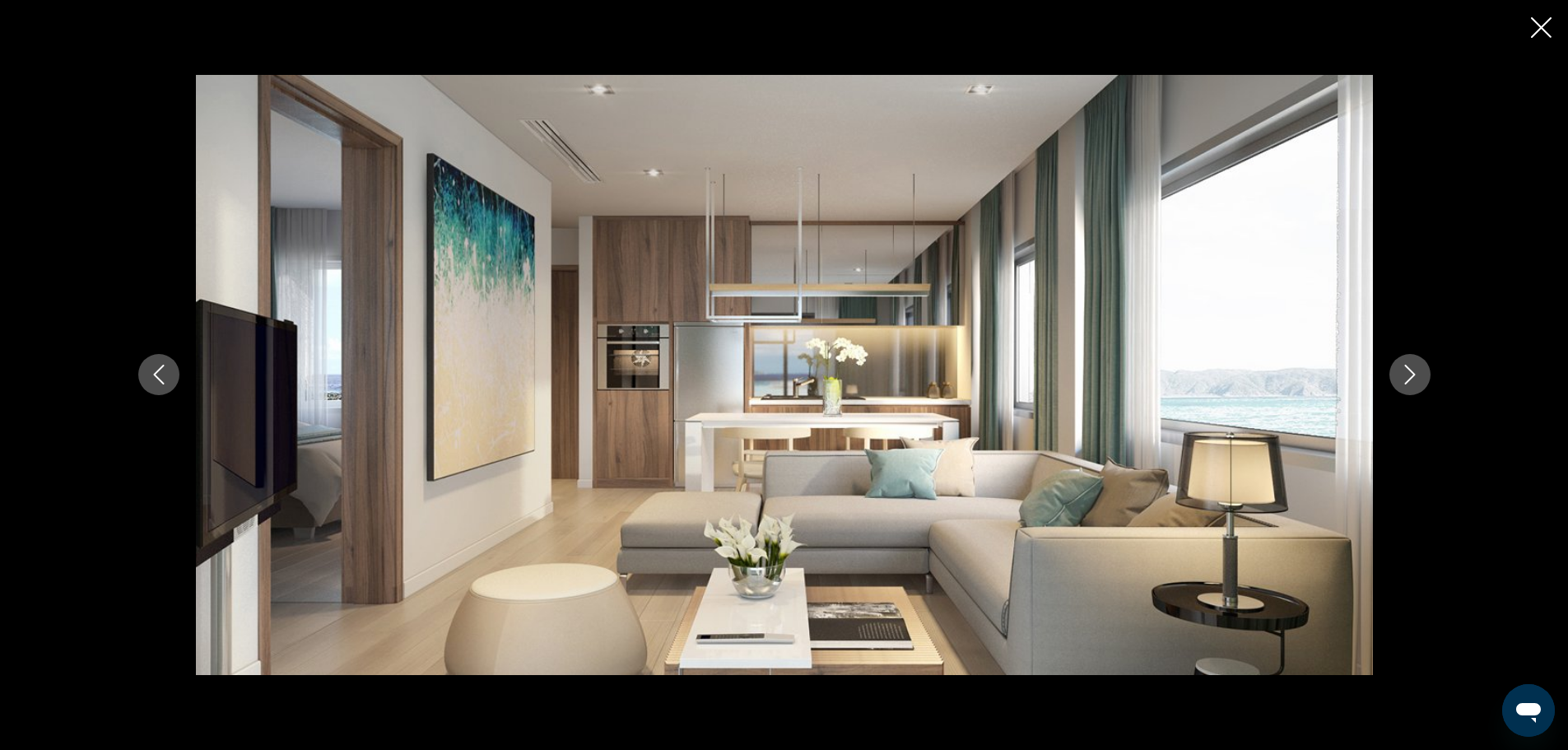
click at [1420, 385] on button "Next image" at bounding box center [1410, 374] width 42 height 42
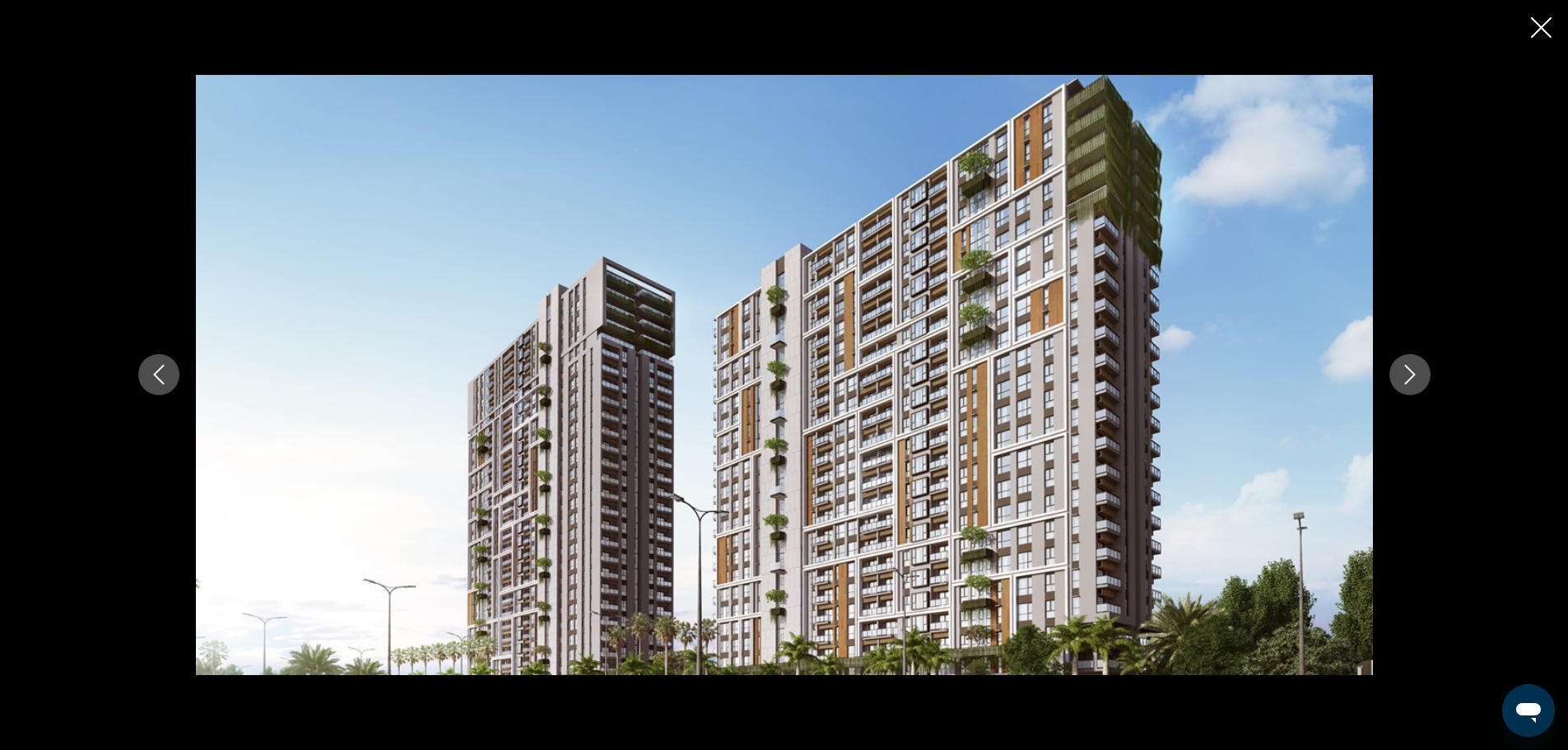
click at [1537, 31] on icon "Close slideshow" at bounding box center [1542, 27] width 20 height 20
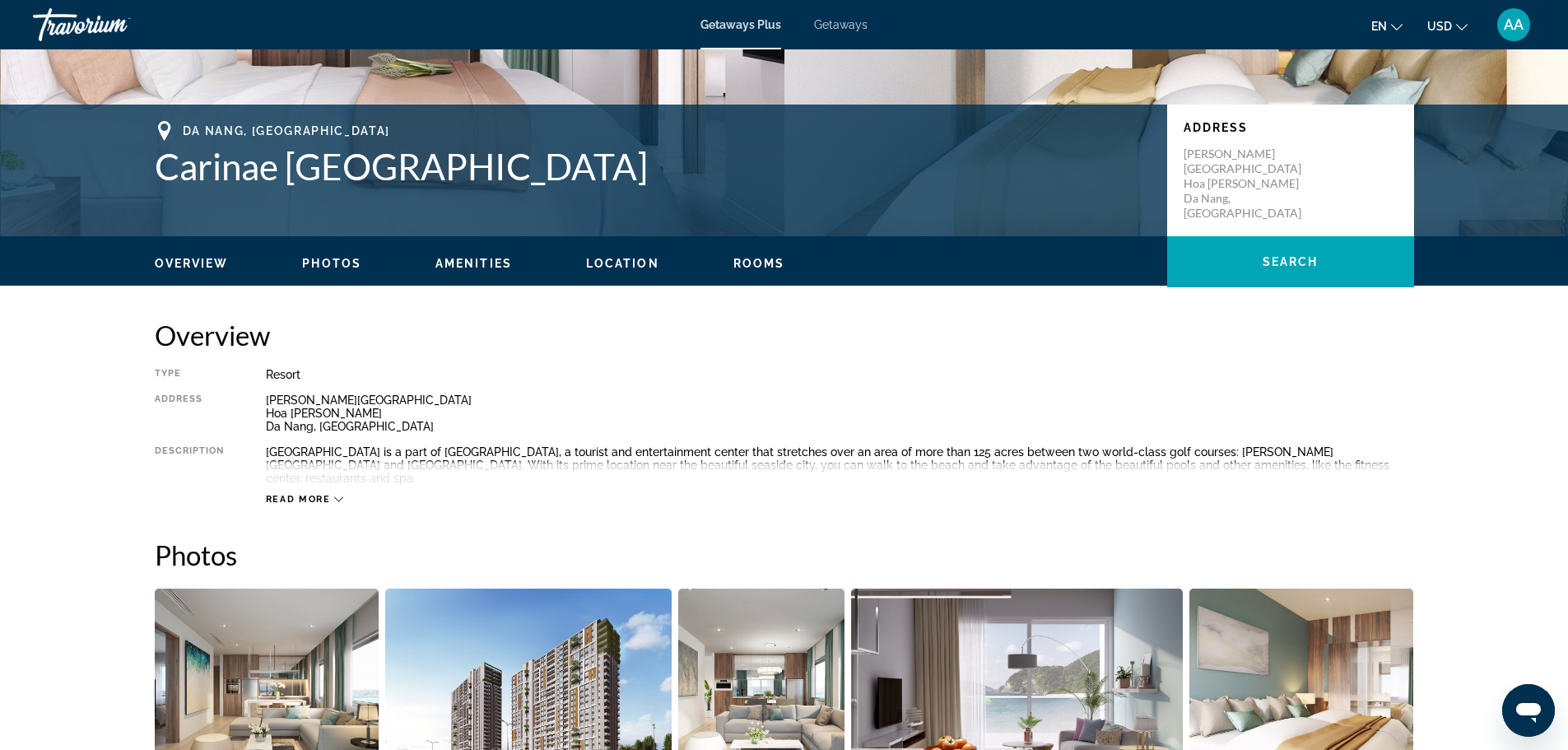
scroll to position [0, 0]
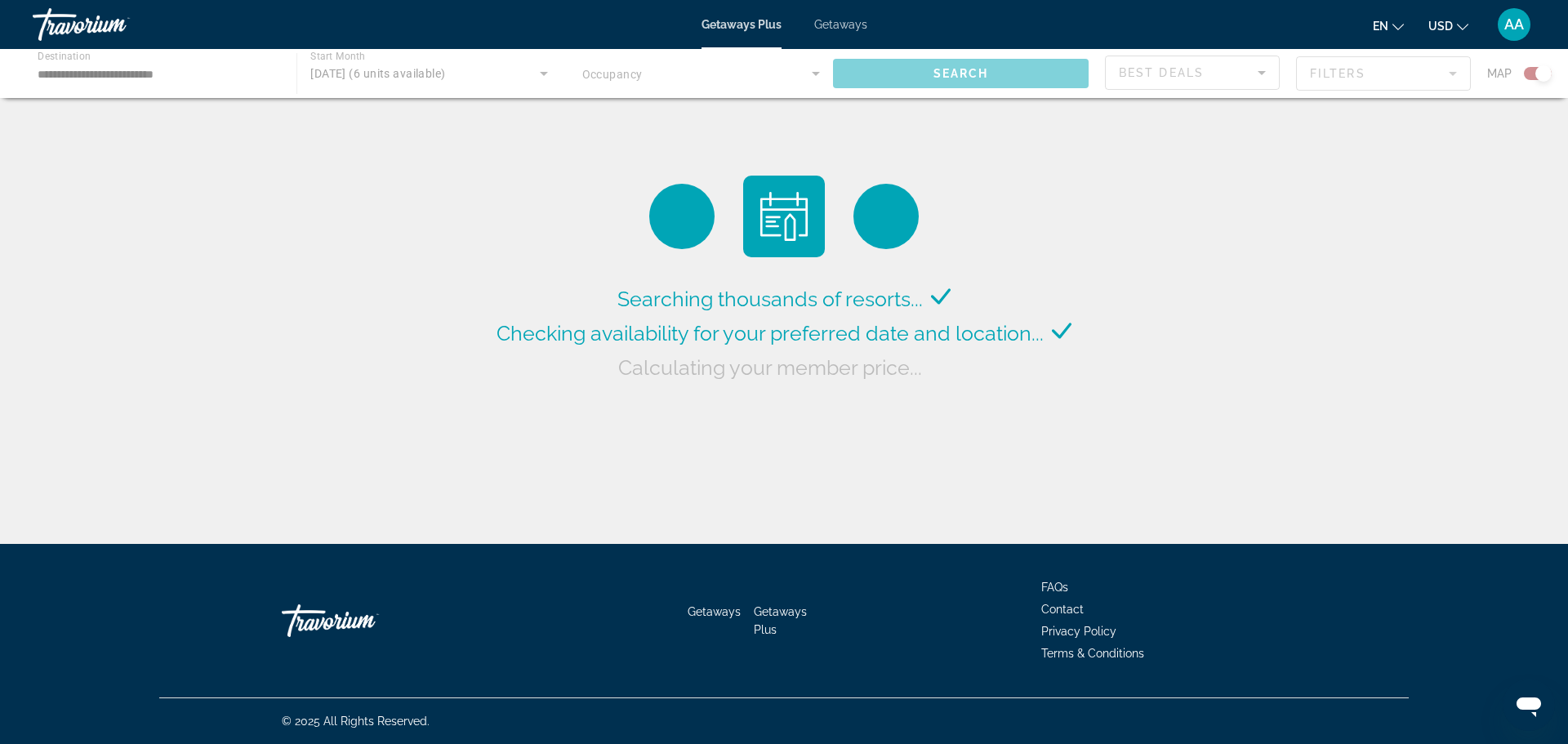
click at [740, 80] on div "Main content" at bounding box center [784, 73] width 1568 height 49
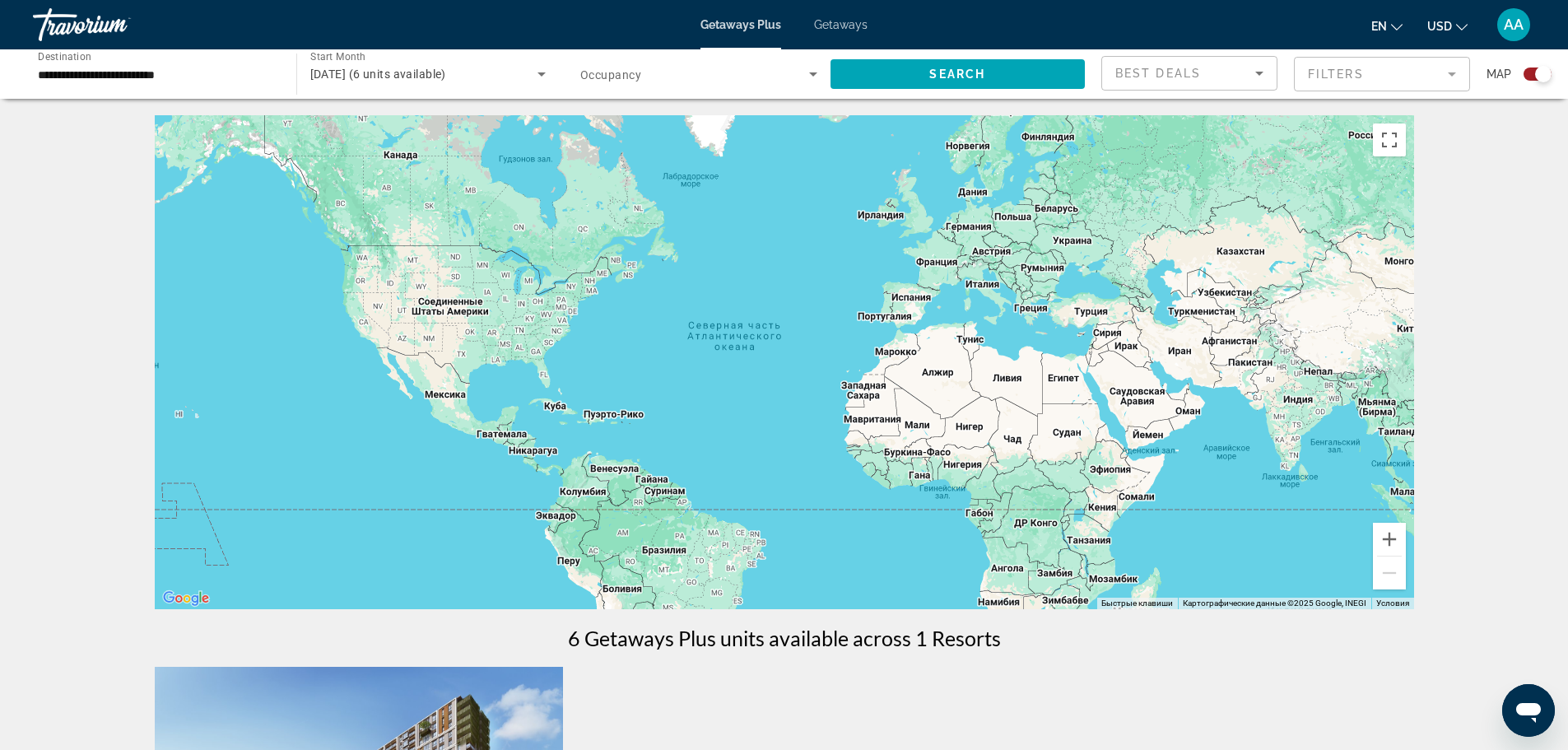
click at [746, 81] on span "Search widget" at bounding box center [695, 74] width 229 height 20
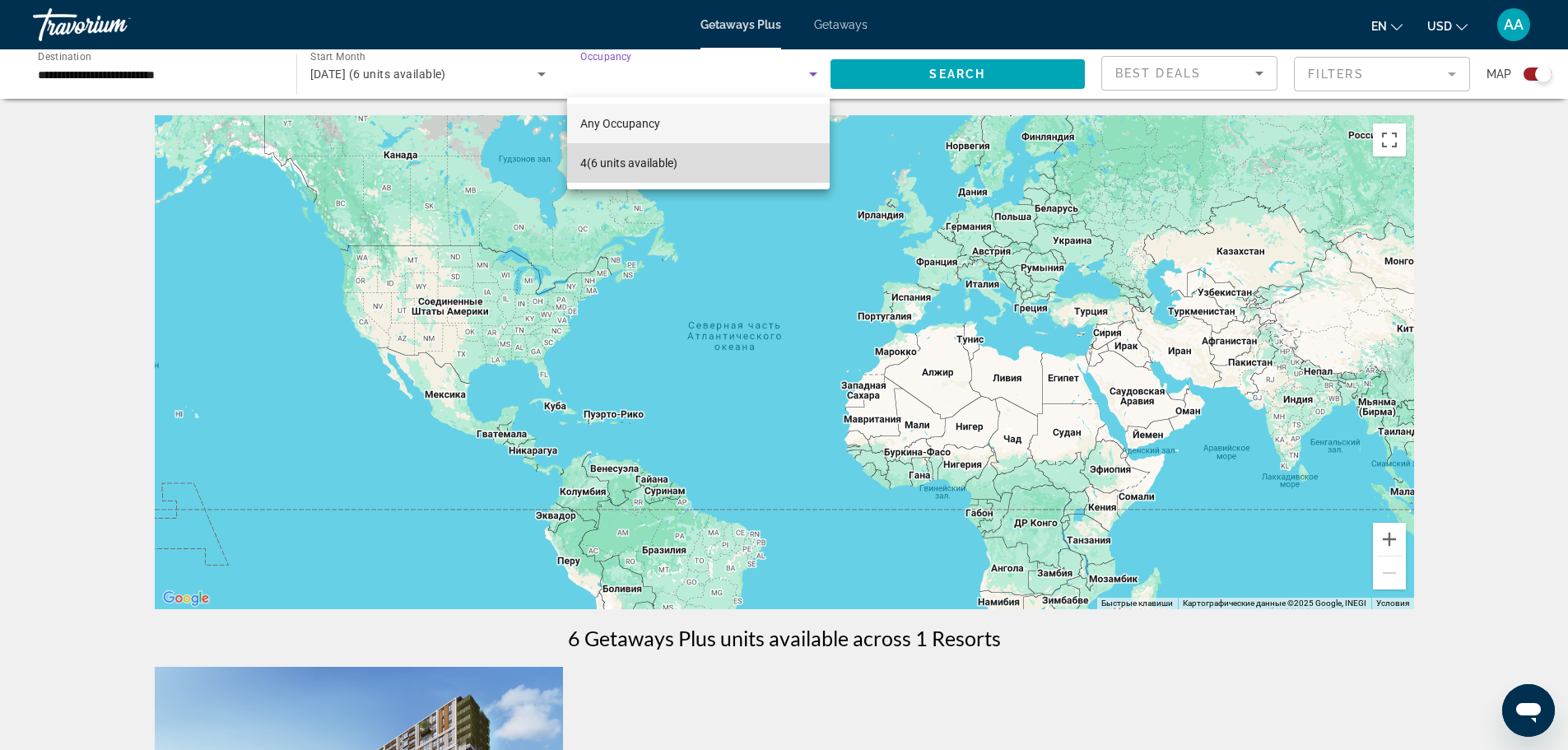
click at [689, 157] on mat-option "4 (6 units available)" at bounding box center [699, 163] width 263 height 40
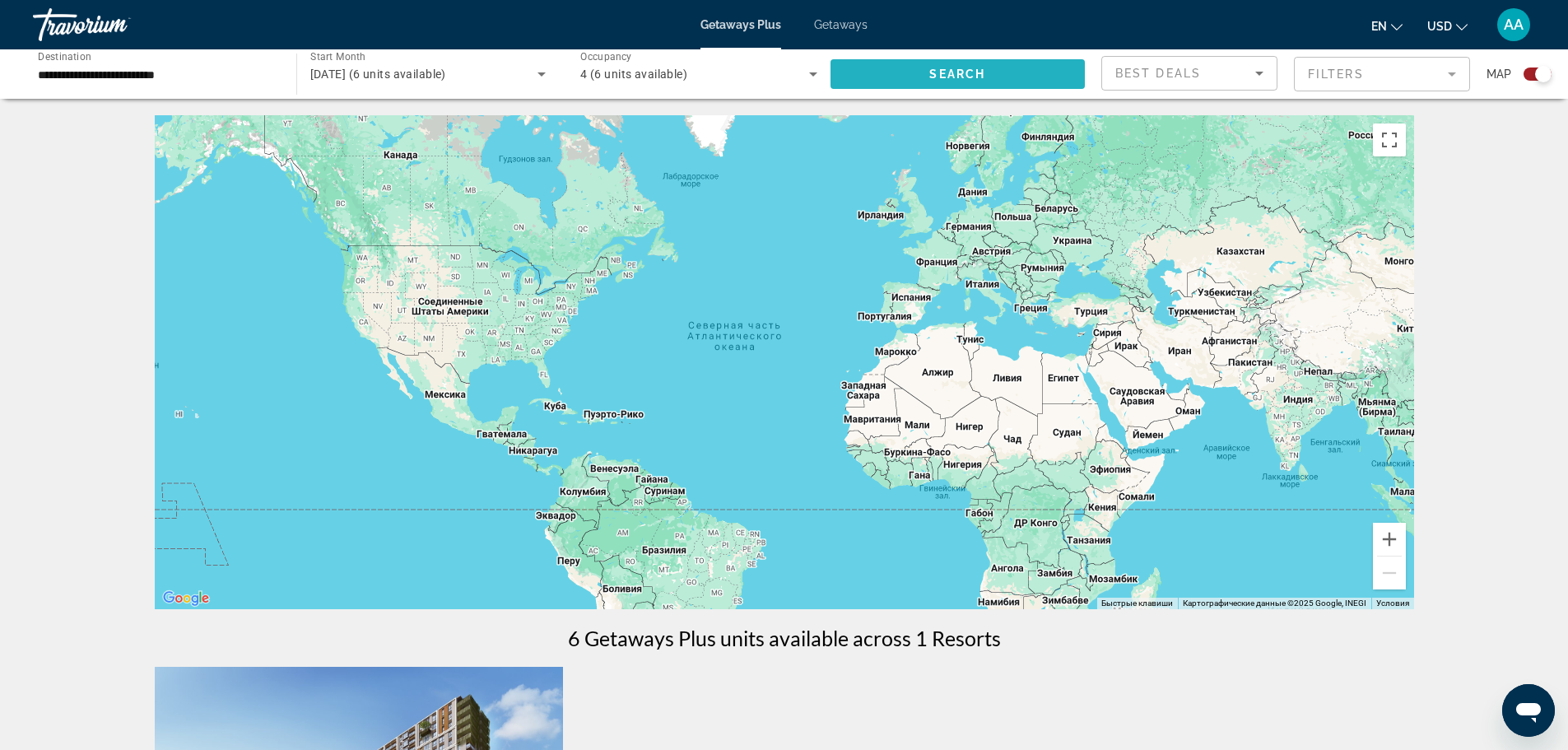
click at [974, 80] on span "Search" at bounding box center [957, 75] width 56 height 14
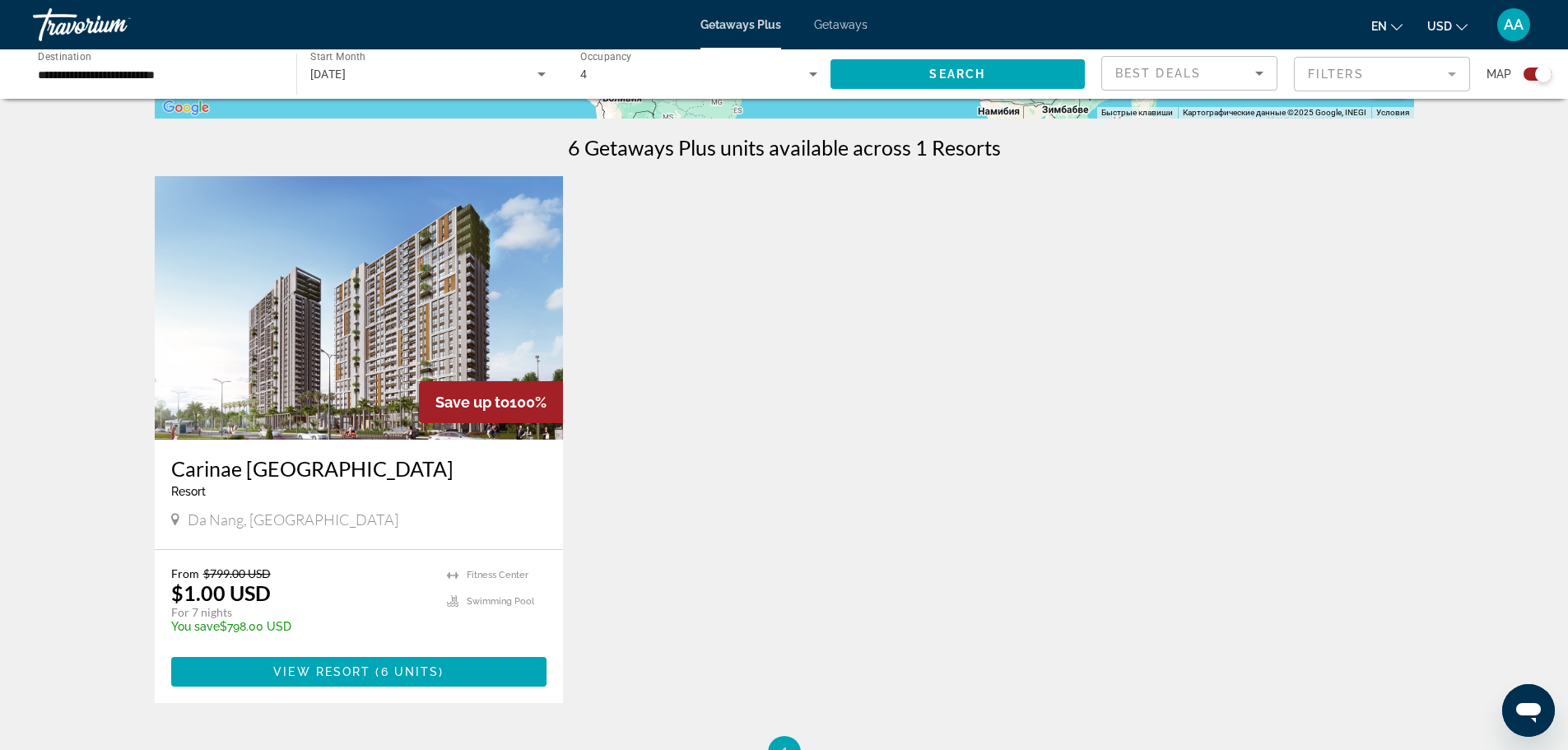
scroll to position [494, 0]
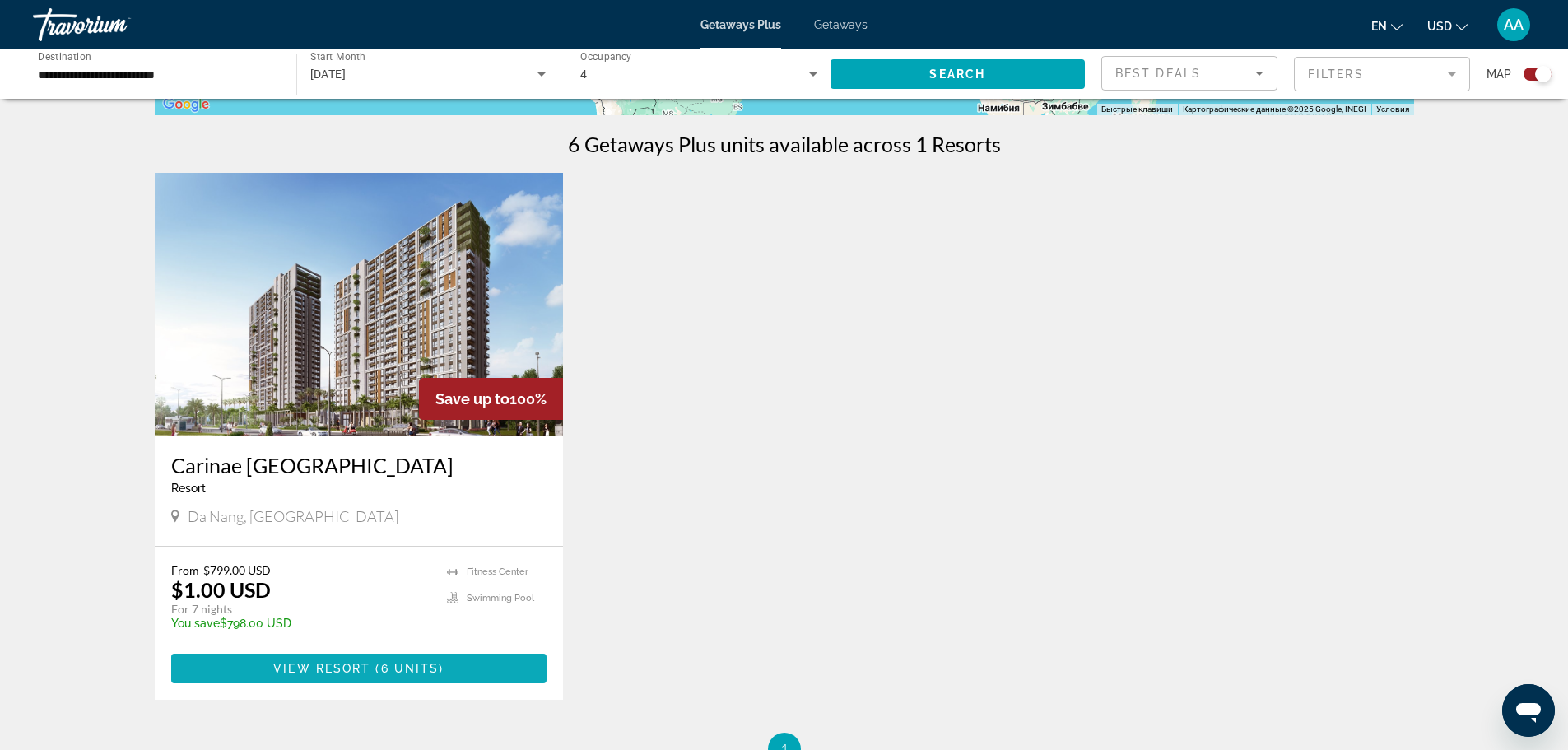
click at [360, 677] on span "Main content" at bounding box center [360, 669] width 377 height 40
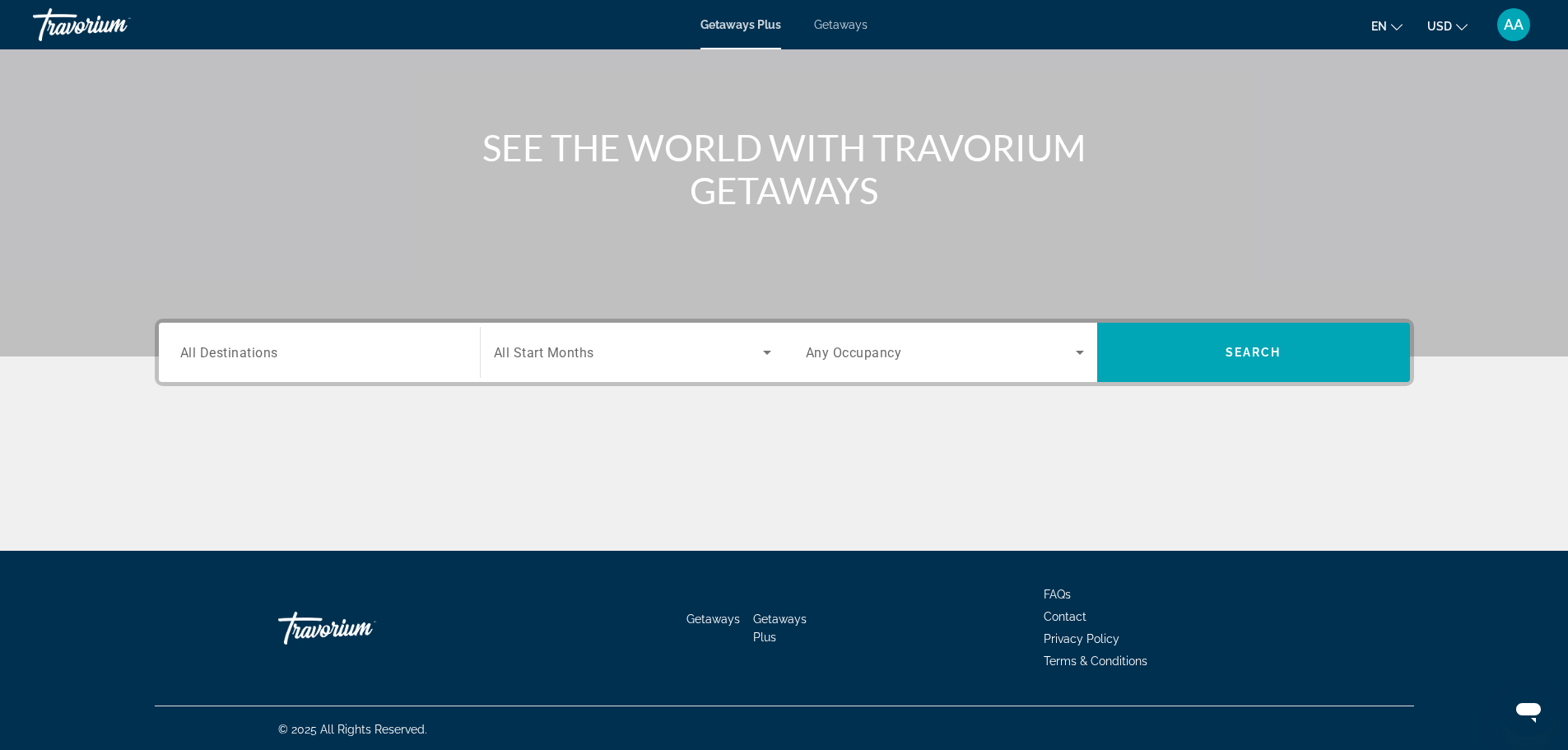
scroll to position [140, 0]
